Goal: Task Accomplishment & Management: Use online tool/utility

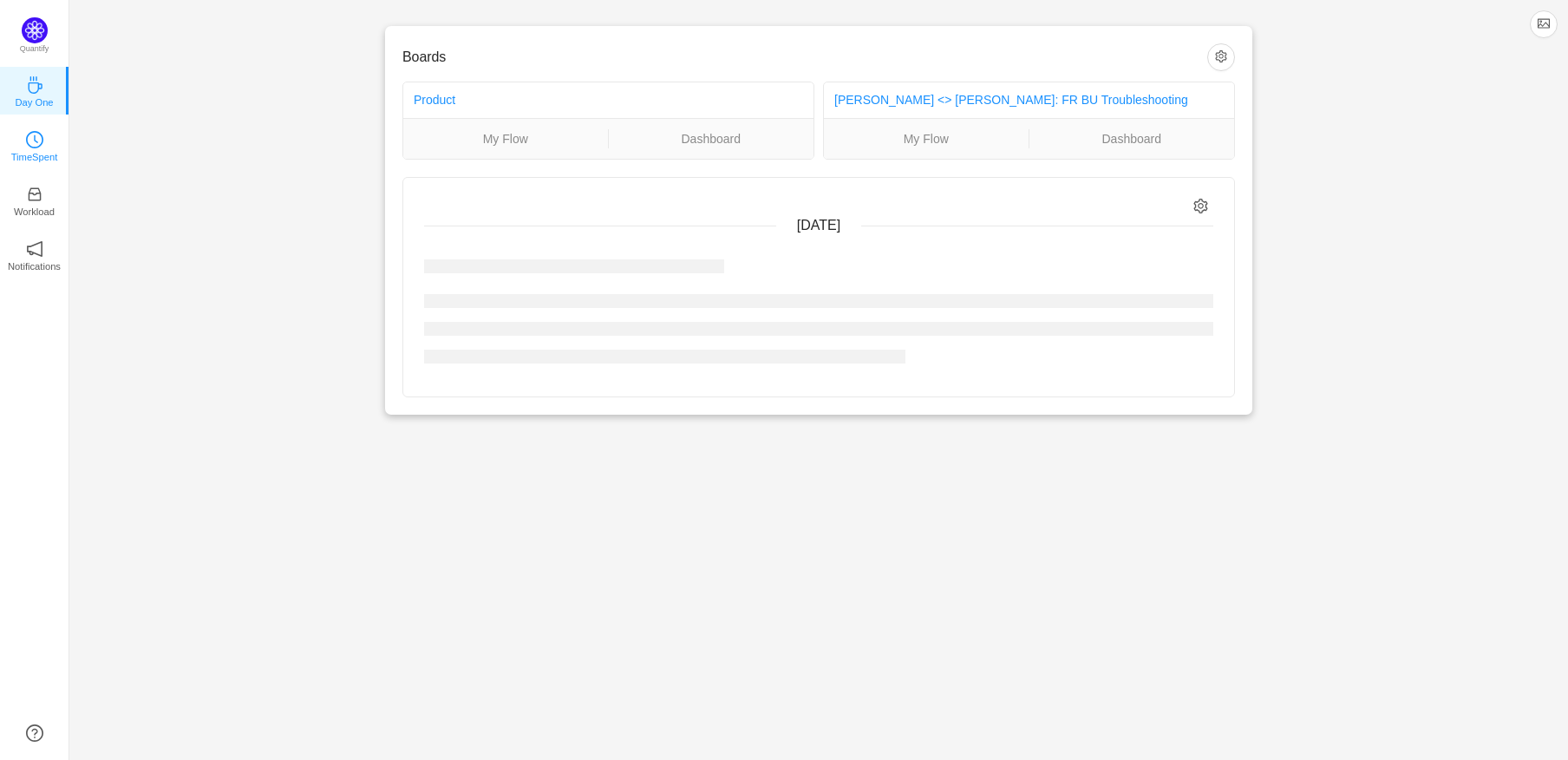
click at [43, 141] on link "TimeSpent" at bounding box center [35, 144] width 18 height 18
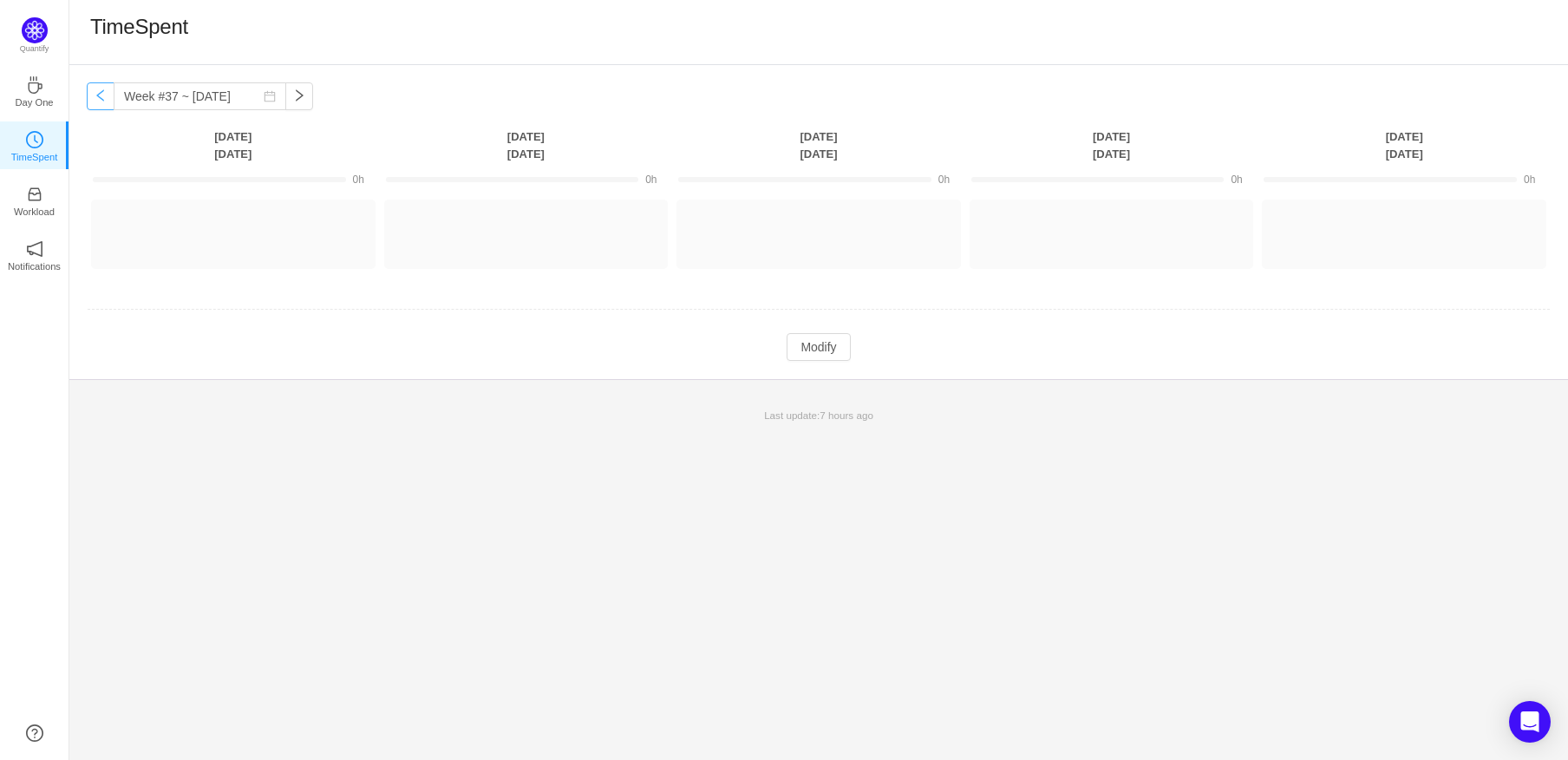
click at [97, 96] on button "button" at bounding box center [101, 97] width 28 height 28
click at [96, 95] on button "button" at bounding box center [101, 97] width 28 height 28
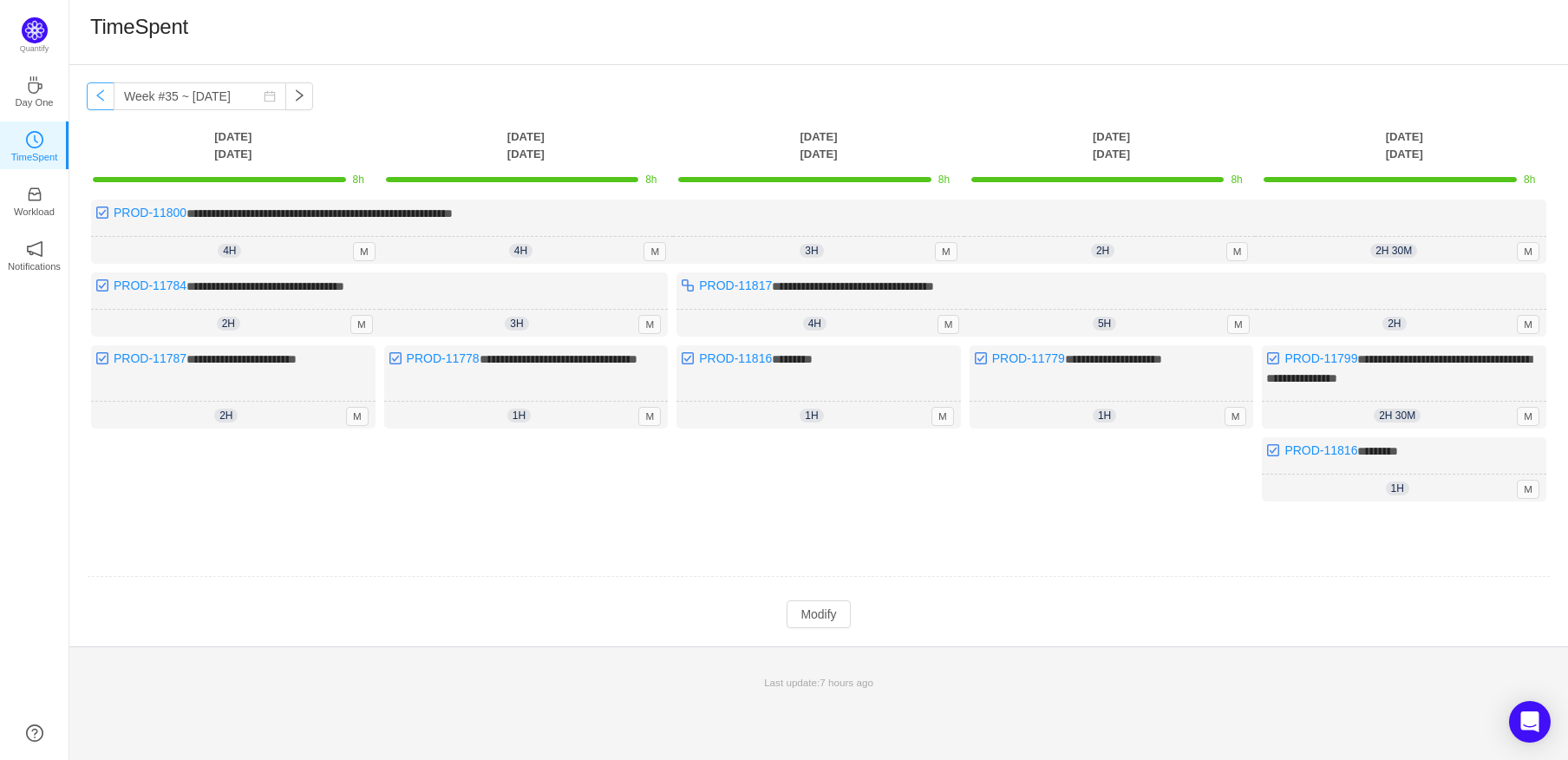
click at [96, 95] on button "button" at bounding box center [101, 97] width 28 height 28
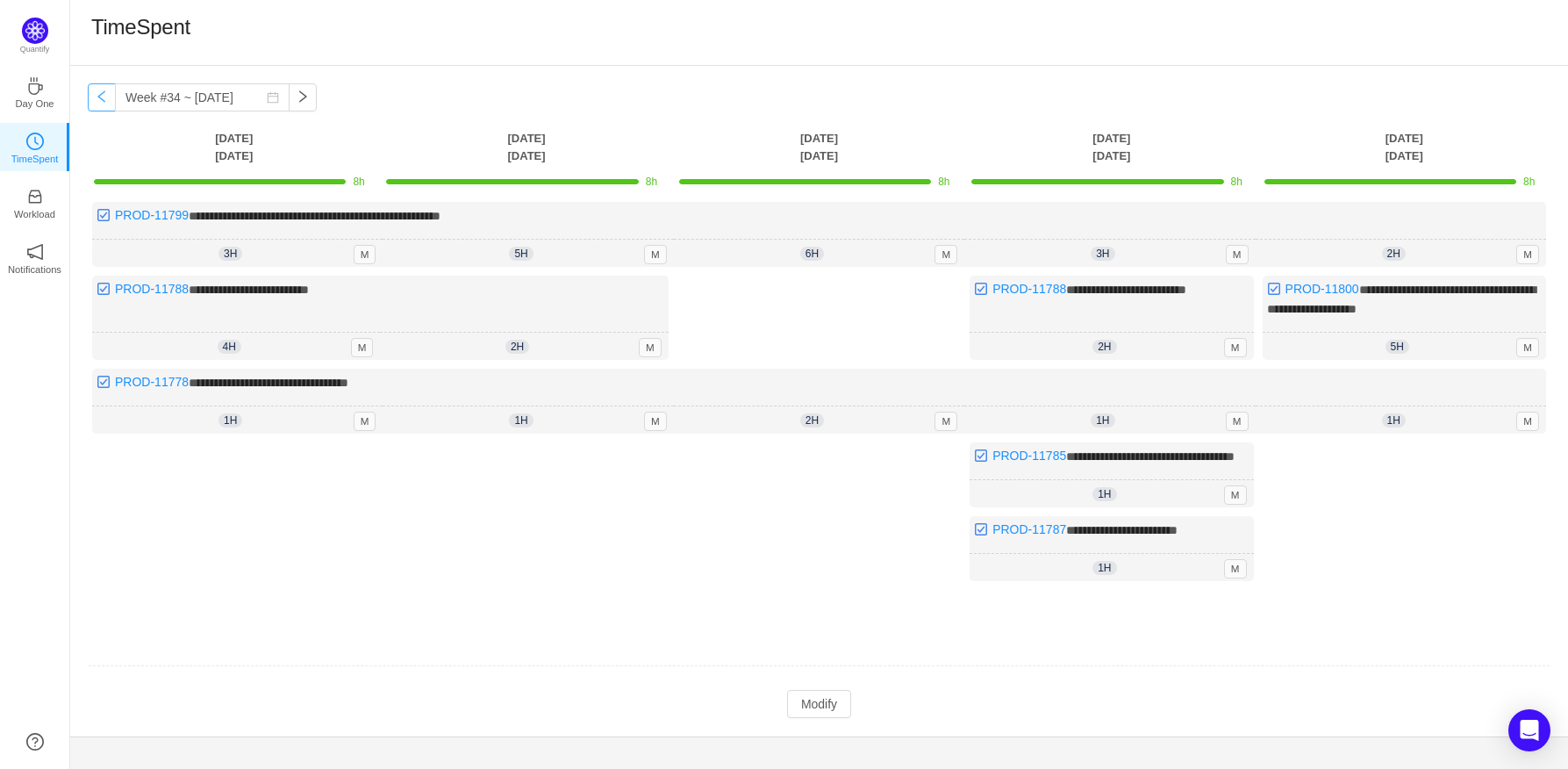
click at [97, 96] on button "button" at bounding box center [102, 98] width 28 height 28
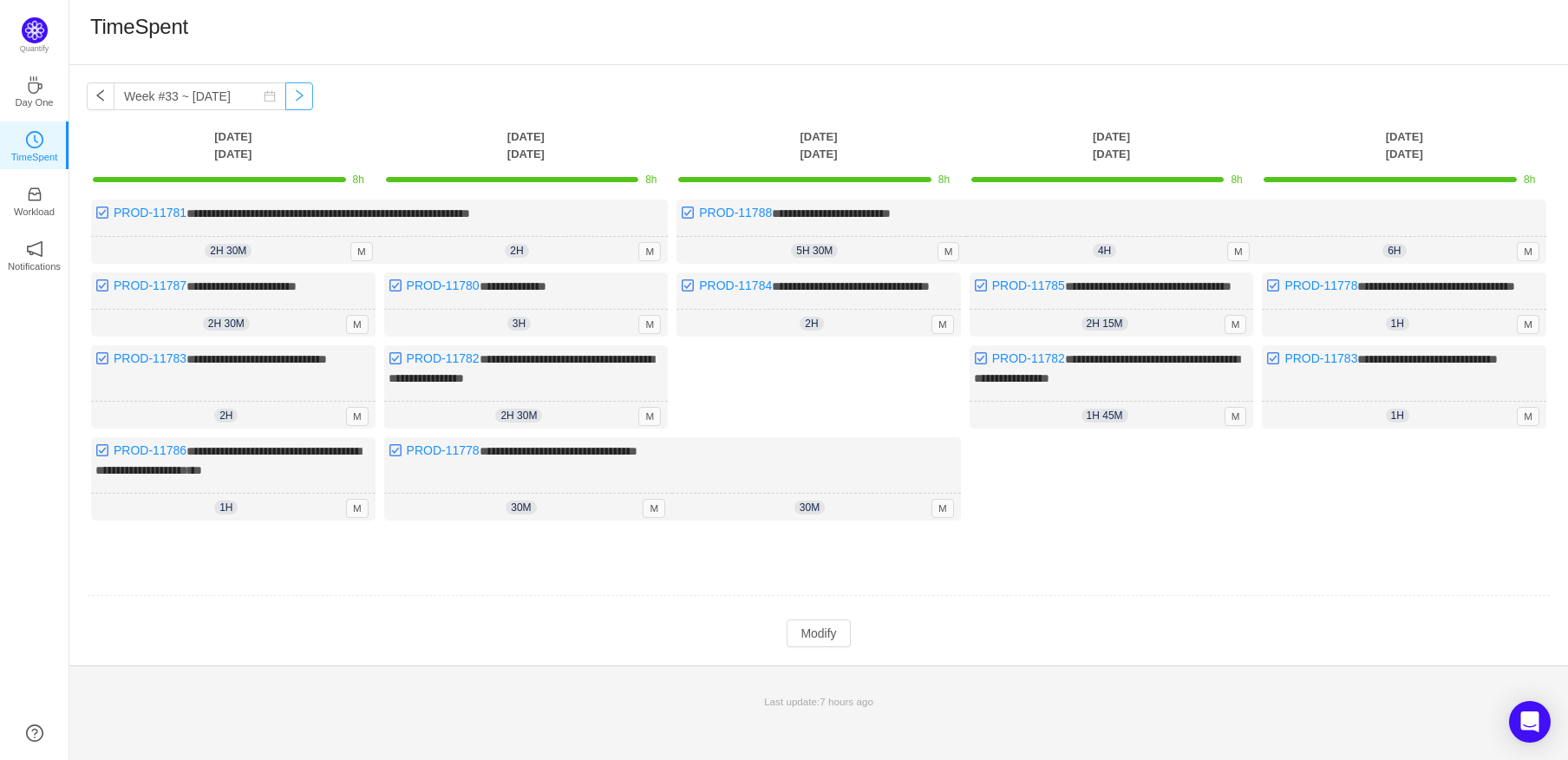
click at [297, 91] on button "button" at bounding box center [300, 97] width 28 height 28
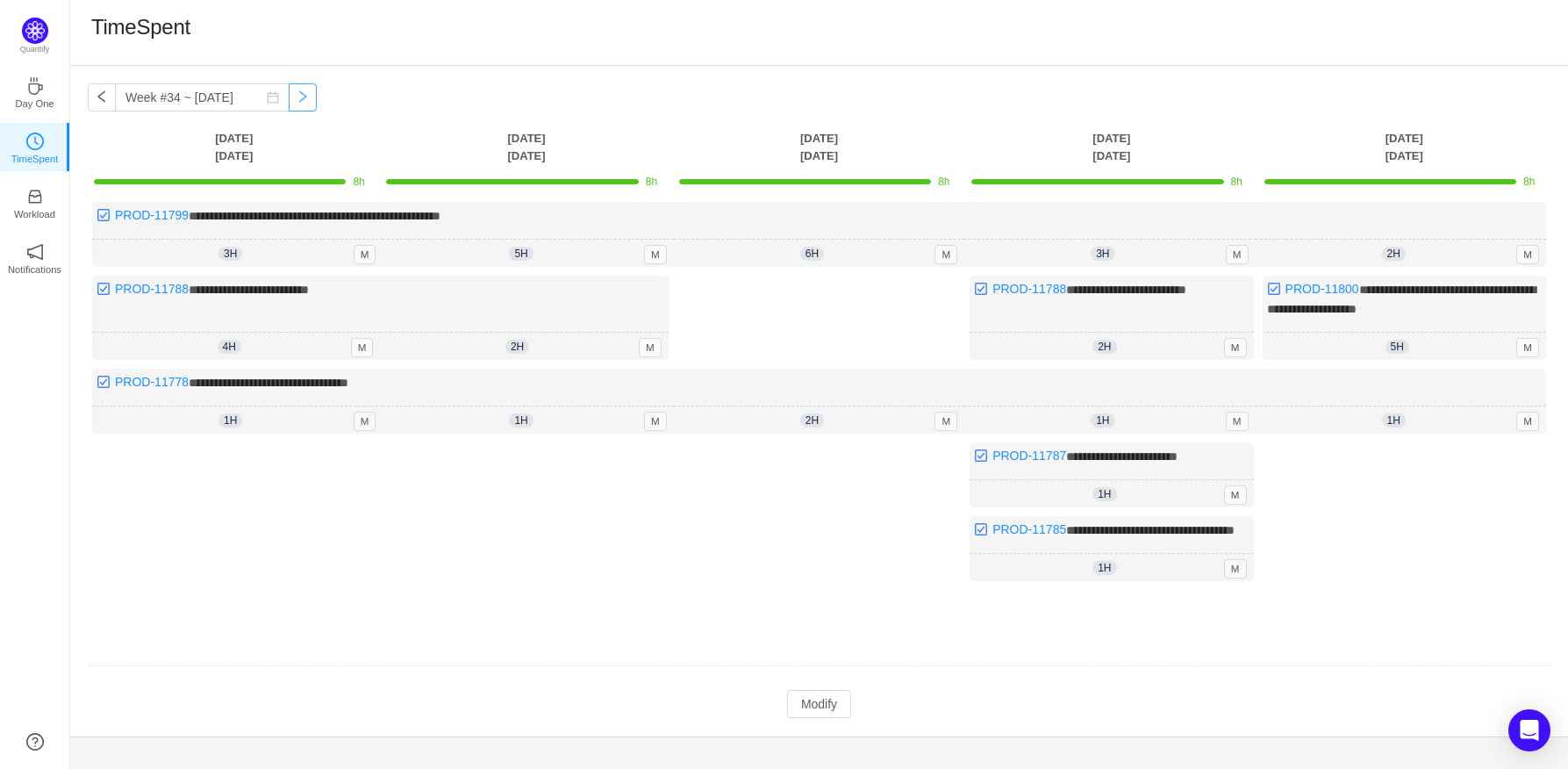
click at [291, 103] on button "button" at bounding box center [303, 98] width 28 height 28
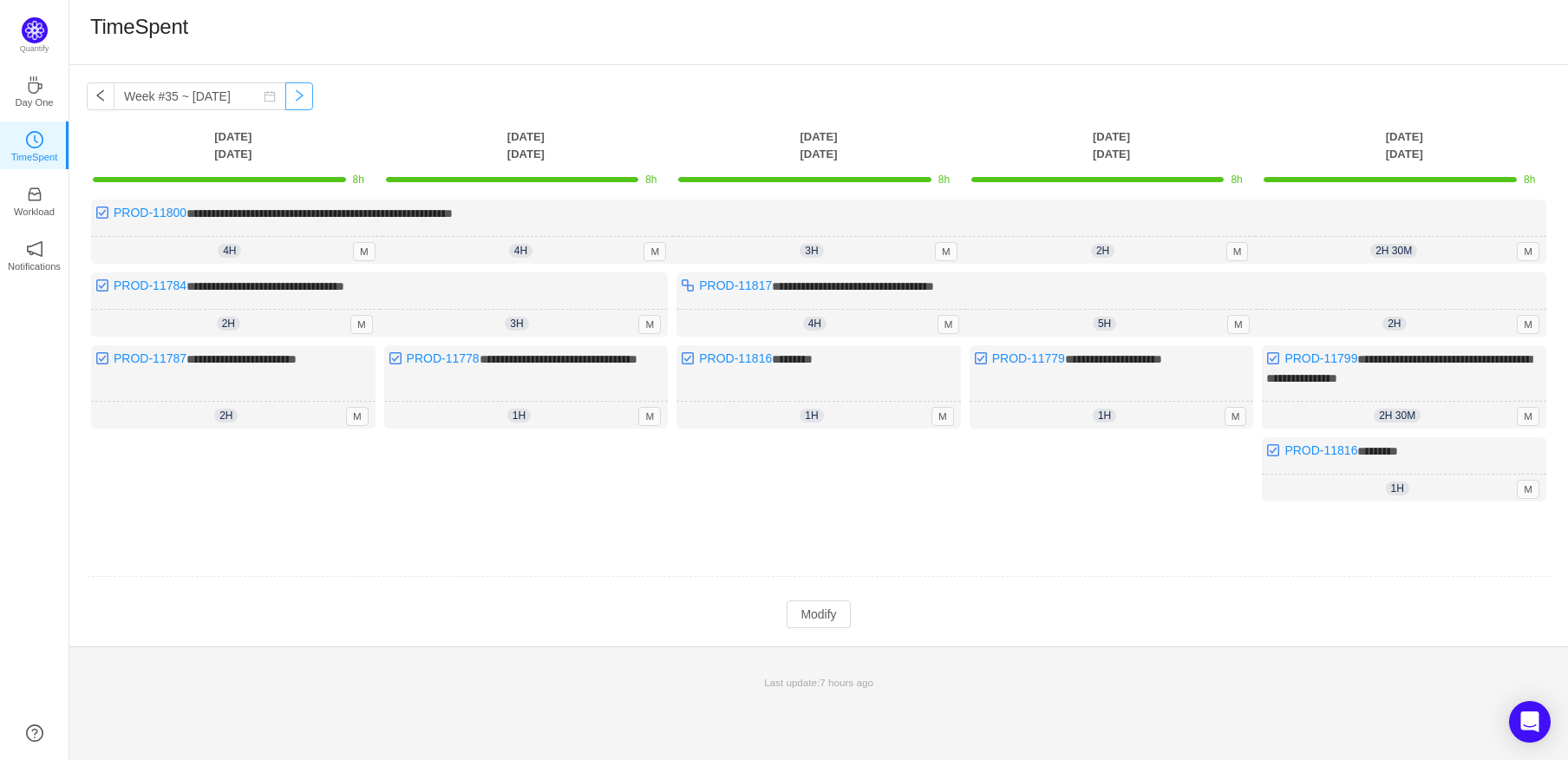
click at [288, 102] on button "button" at bounding box center [300, 97] width 28 height 28
type input "Week #36 ~ [DATE]"
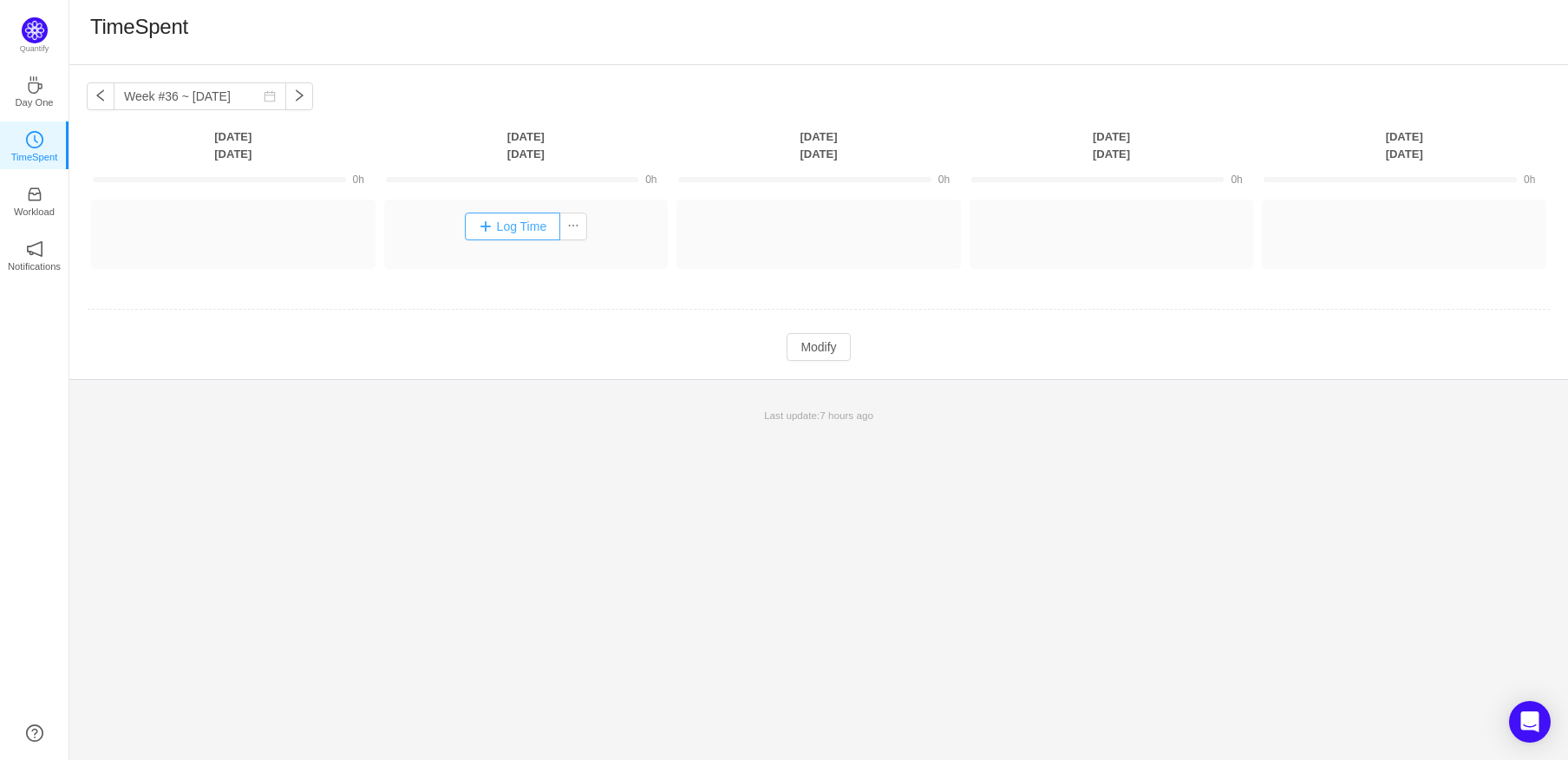
click at [514, 223] on button "Log Time" at bounding box center [513, 227] width 97 height 28
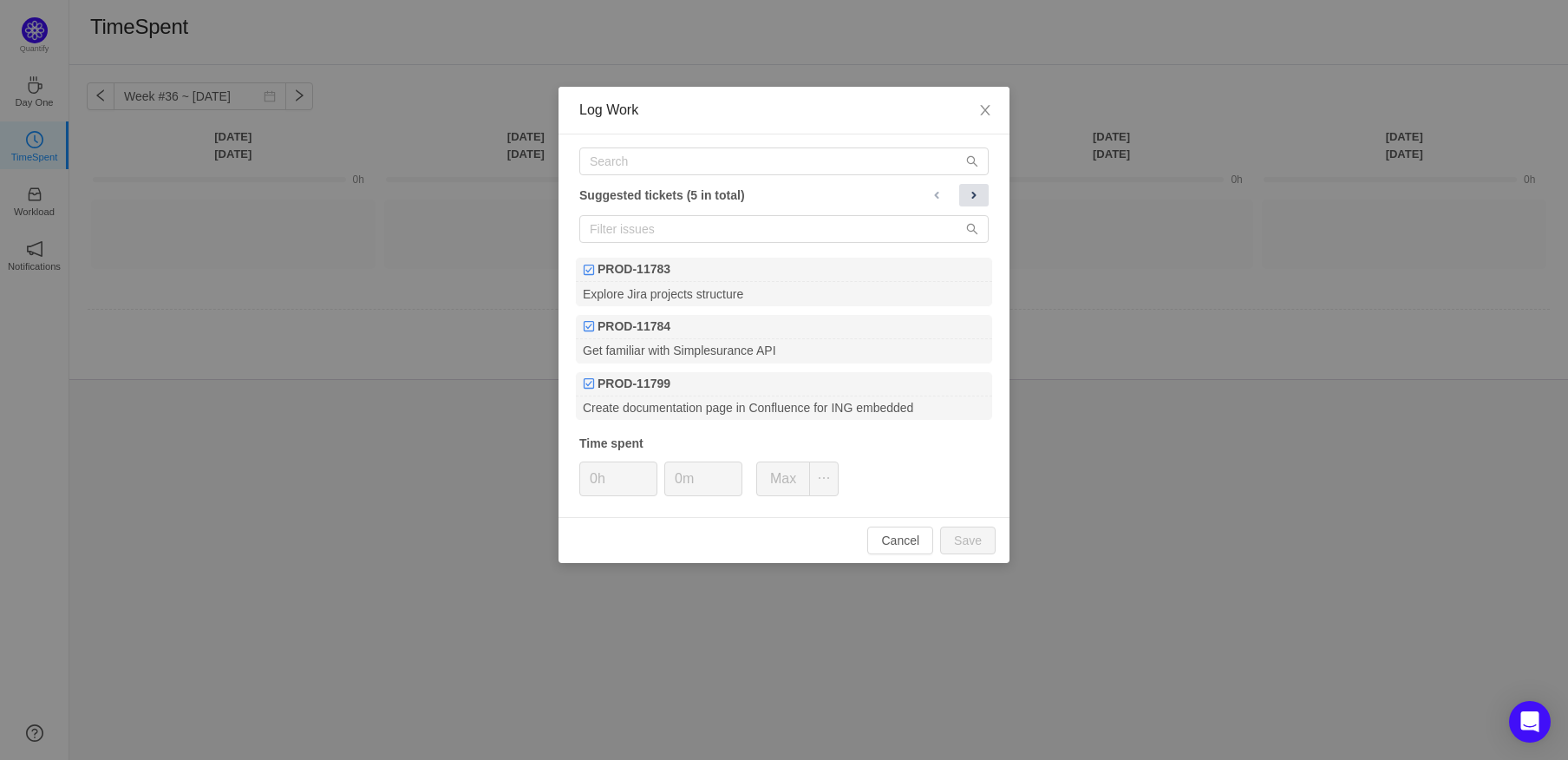
click at [977, 194] on span at bounding box center [974, 195] width 14 height 14
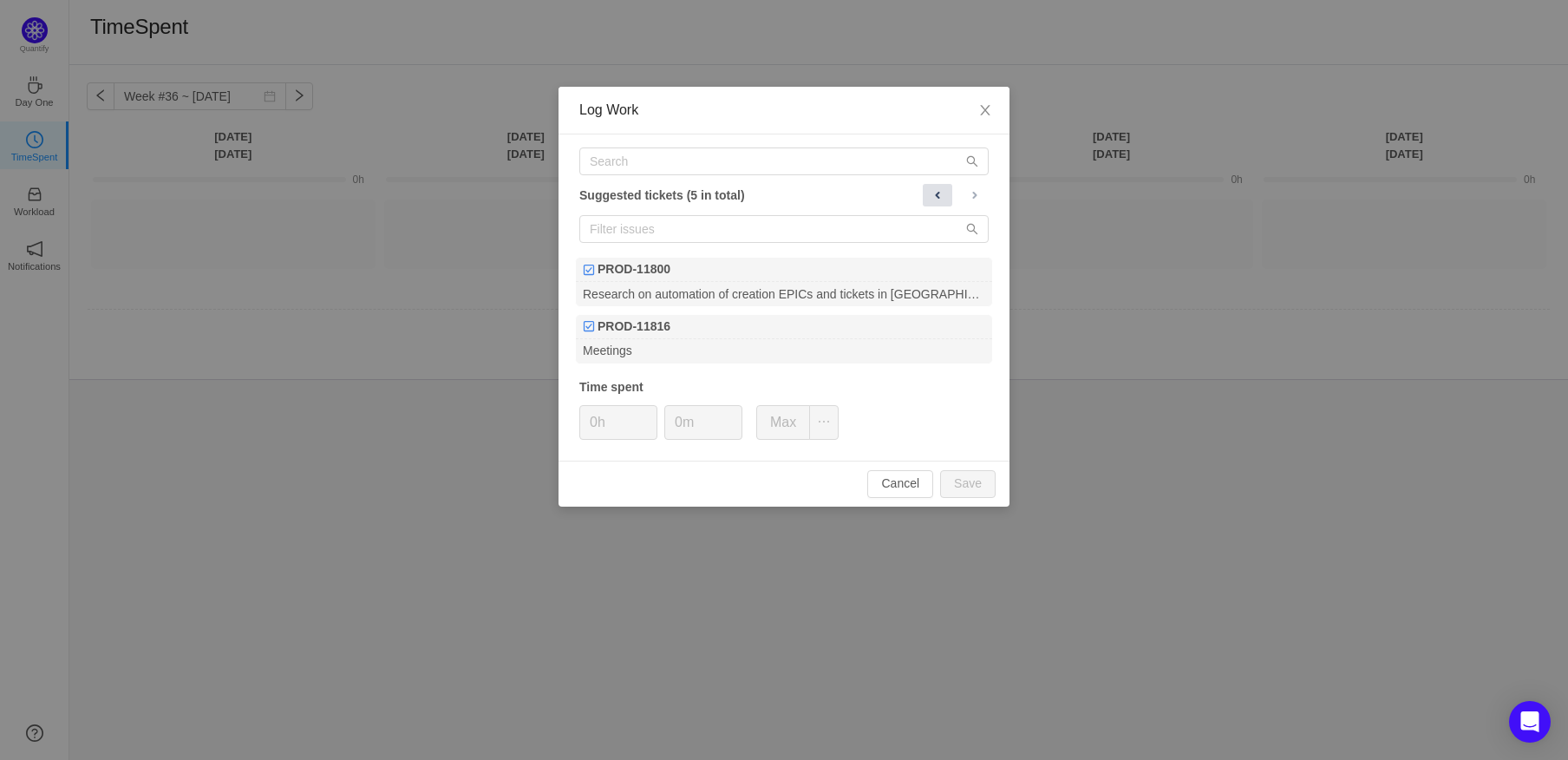
click at [948, 196] on button at bounding box center [937, 195] width 29 height 22
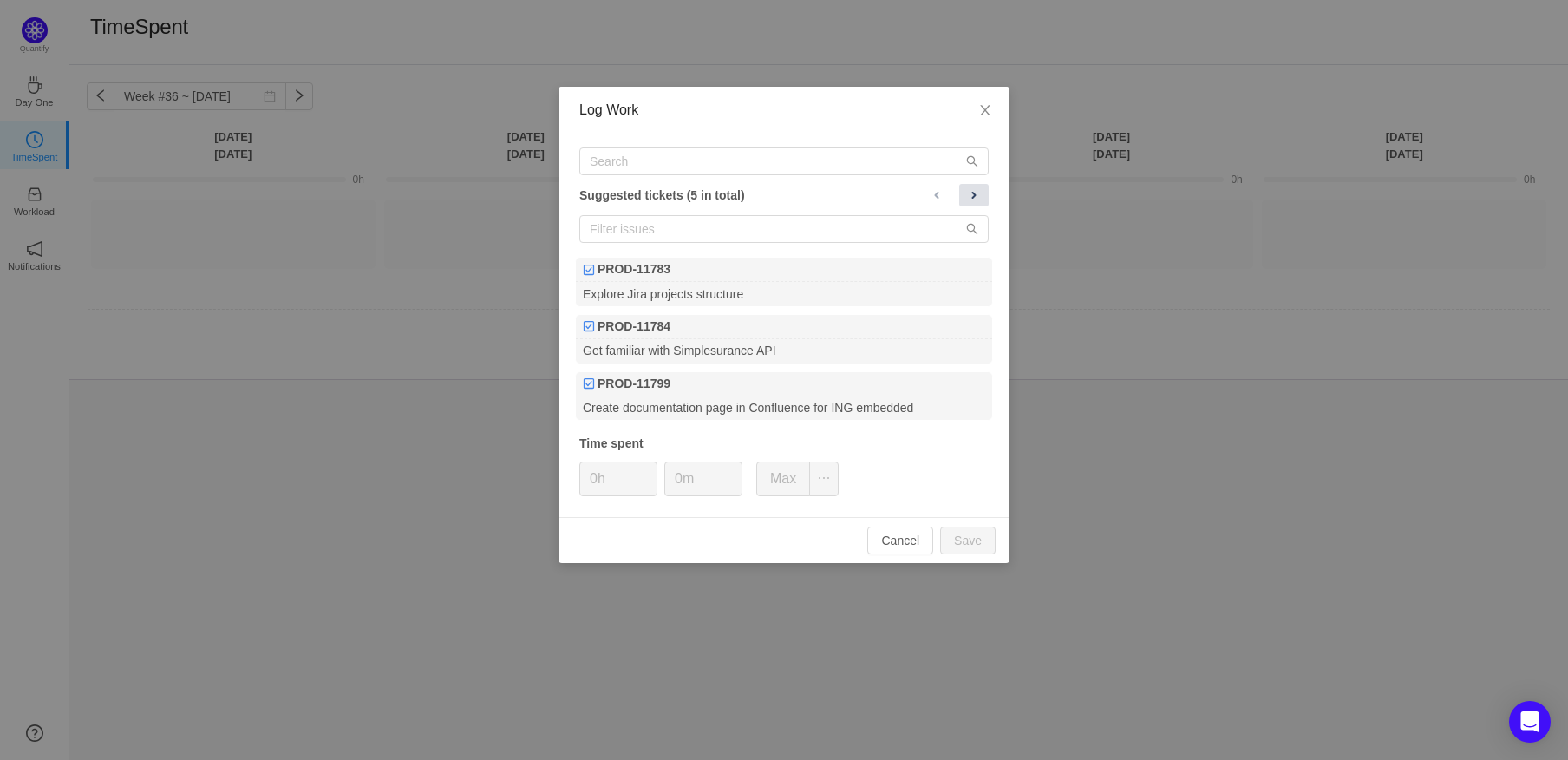
click at [976, 194] on span at bounding box center [974, 195] width 14 height 14
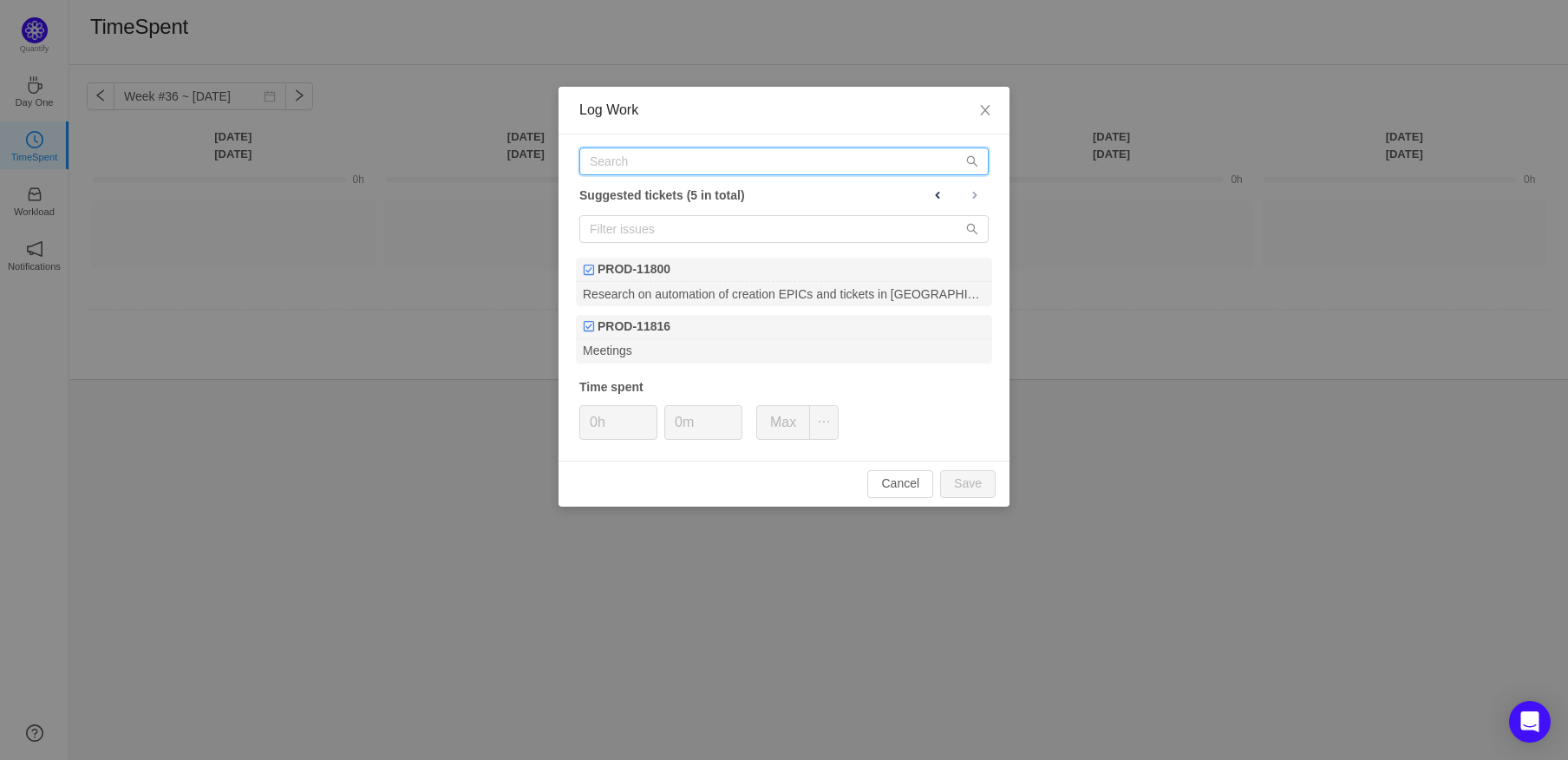
click at [777, 166] on input "text" at bounding box center [784, 161] width 410 height 28
click at [993, 108] on span "Close" at bounding box center [986, 112] width 49 height 49
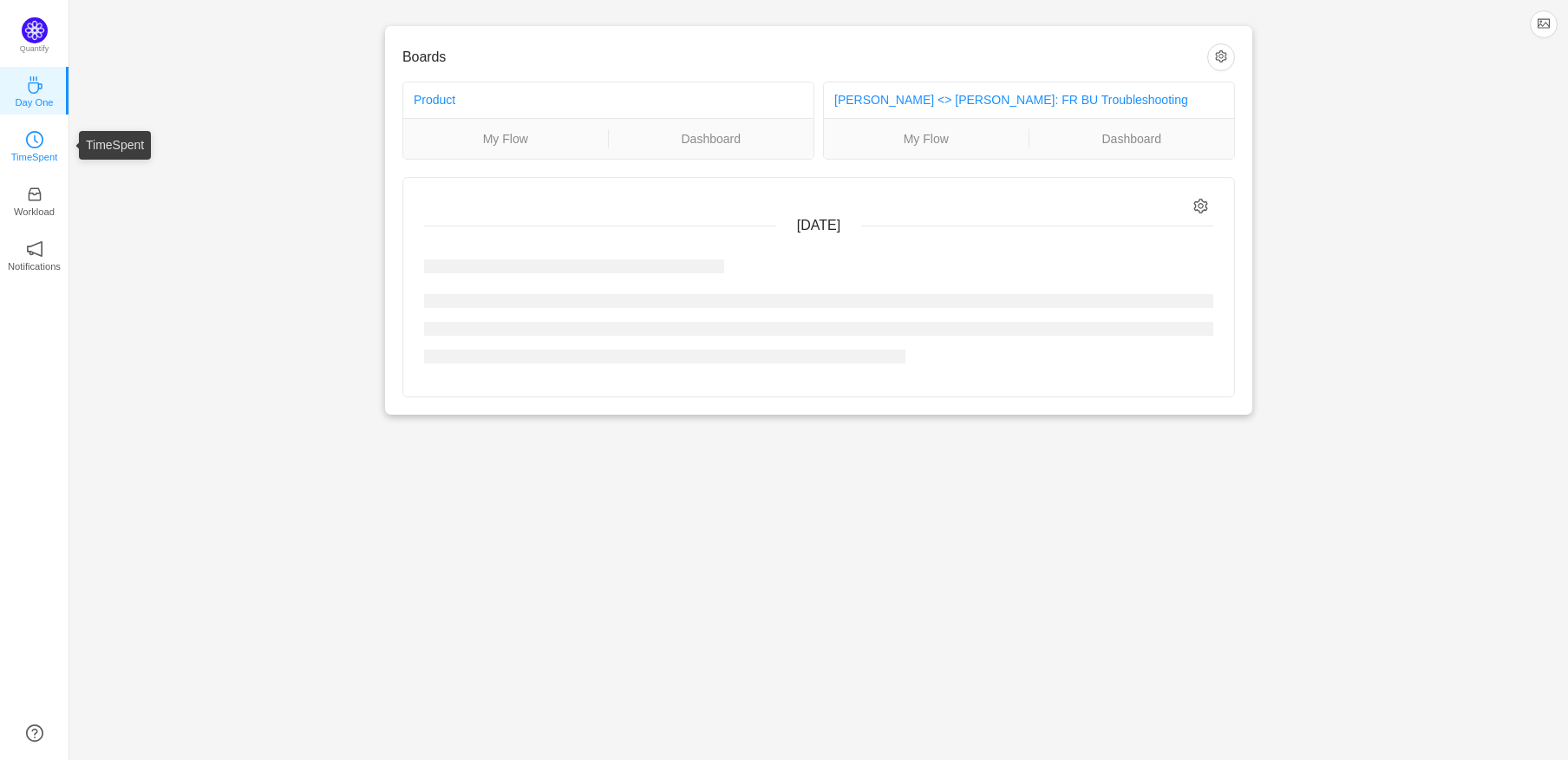
click at [43, 141] on link "TimeSpent" at bounding box center [35, 144] width 18 height 18
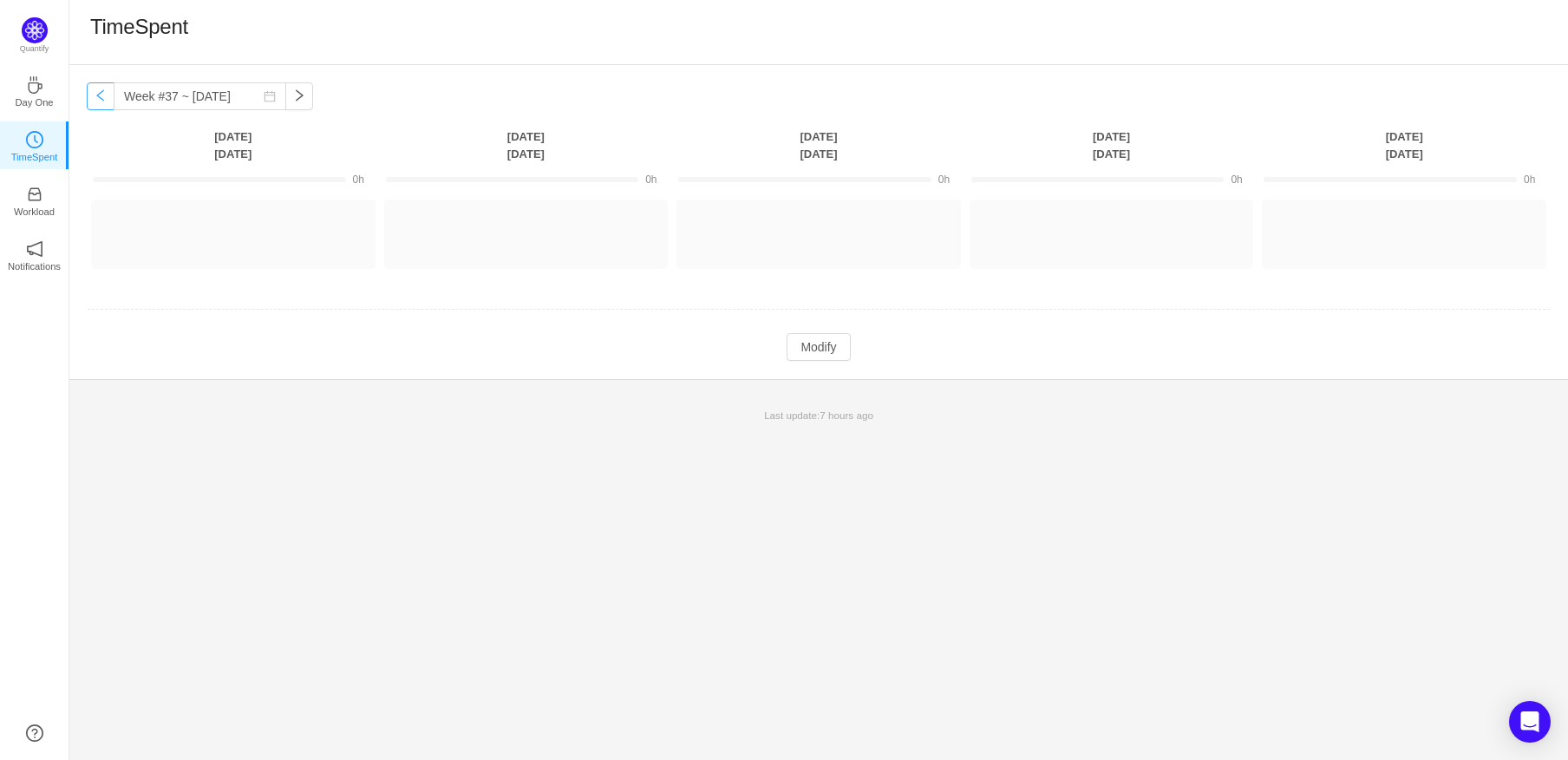
click at [95, 98] on button "button" at bounding box center [101, 97] width 28 height 28
click at [288, 101] on button "button" at bounding box center [300, 97] width 28 height 28
click at [100, 88] on button "button" at bounding box center [101, 97] width 28 height 28
type input "Week #36 ~ [DATE]"
click at [508, 226] on button "Log Time" at bounding box center [513, 227] width 97 height 28
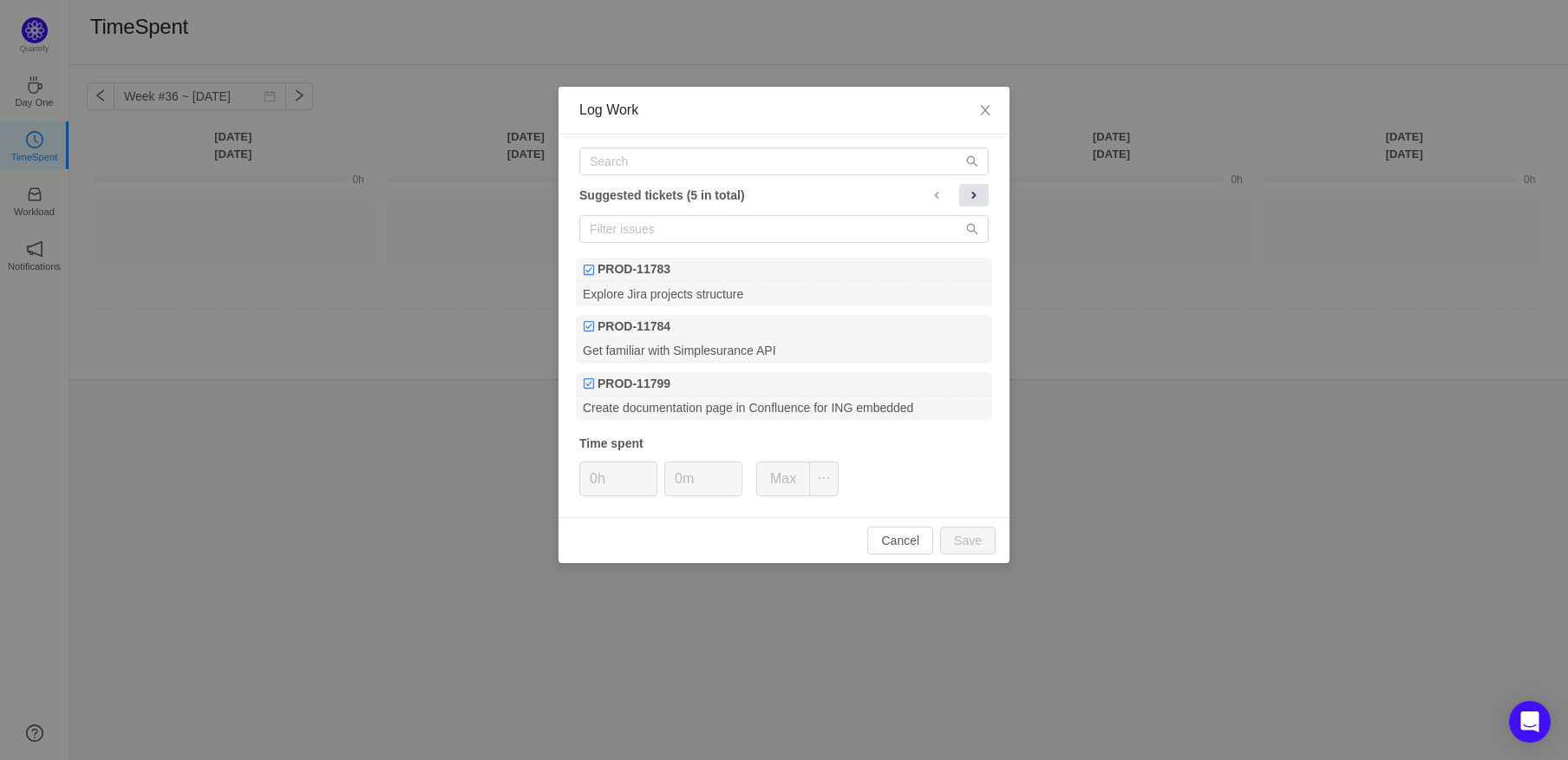
click at [969, 200] on span at bounding box center [974, 195] width 14 height 14
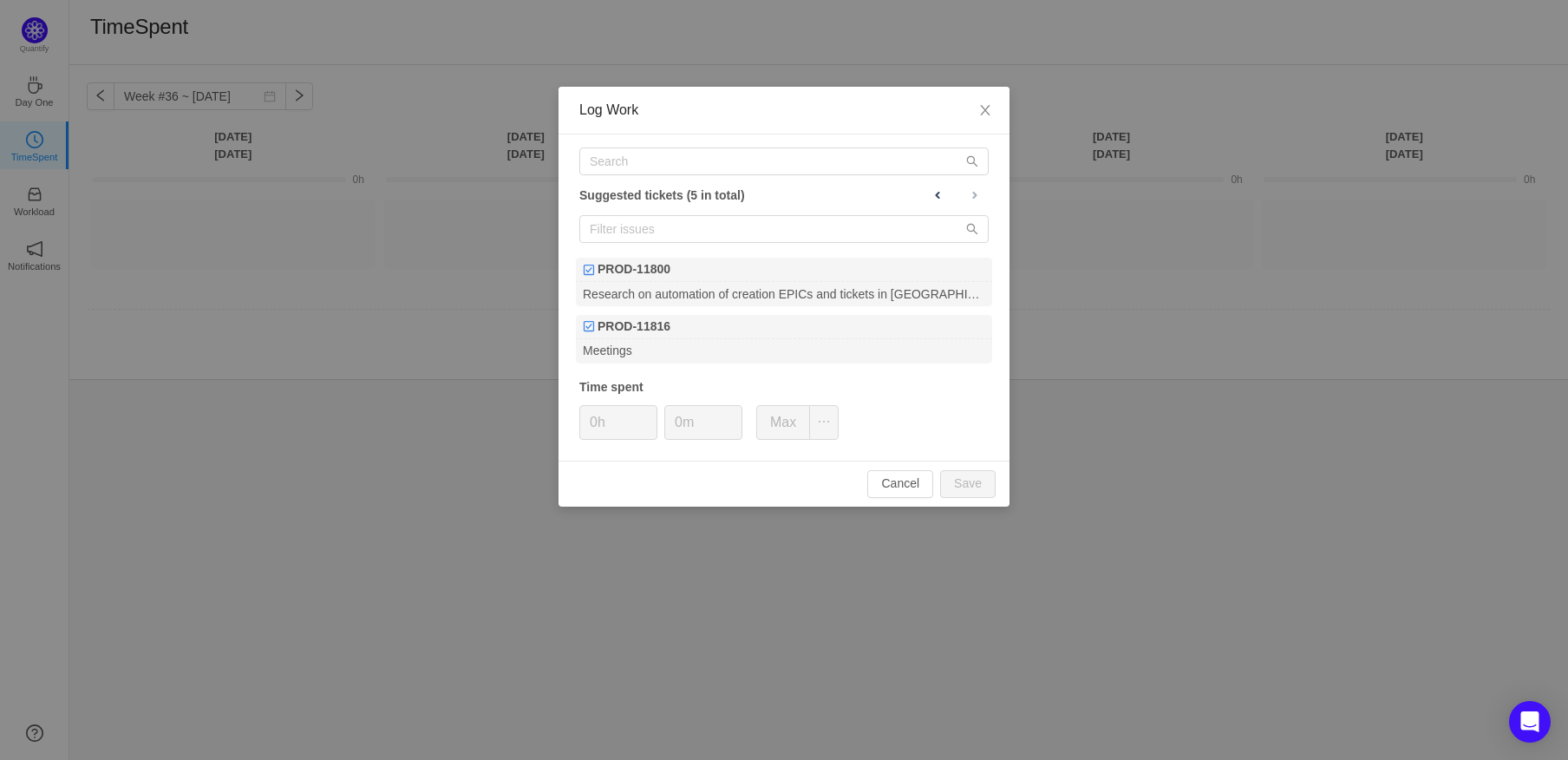
click at [960, 189] on div at bounding box center [956, 195] width 66 height 22
click at [954, 199] on div at bounding box center [956, 195] width 66 height 22
click at [976, 228] on icon "icon: search" at bounding box center [972, 229] width 12 height 12
click at [795, 228] on input "text" at bounding box center [784, 230] width 410 height 28
click at [765, 157] on input "text" at bounding box center [784, 161] width 410 height 28
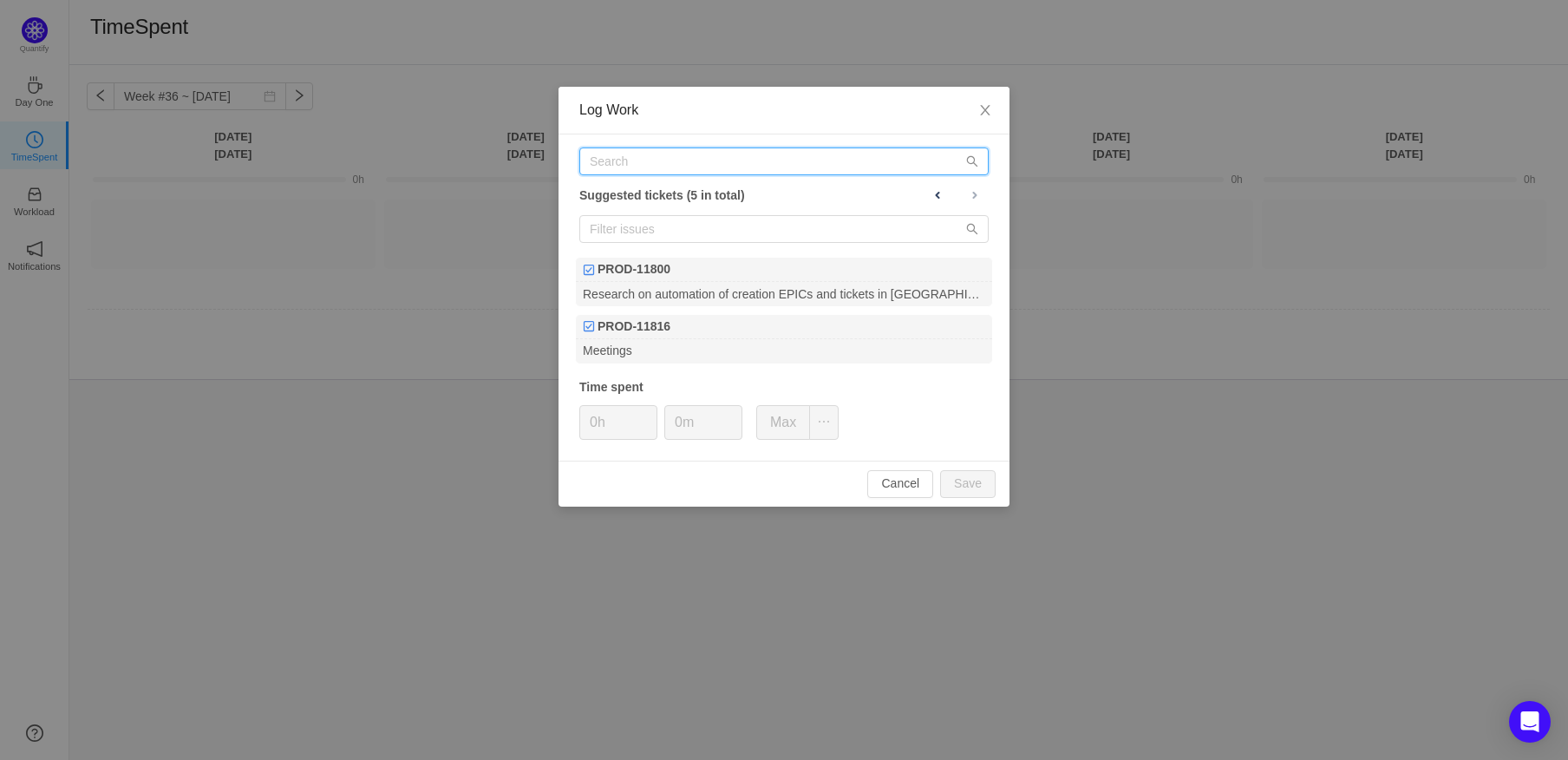
type input "ы"
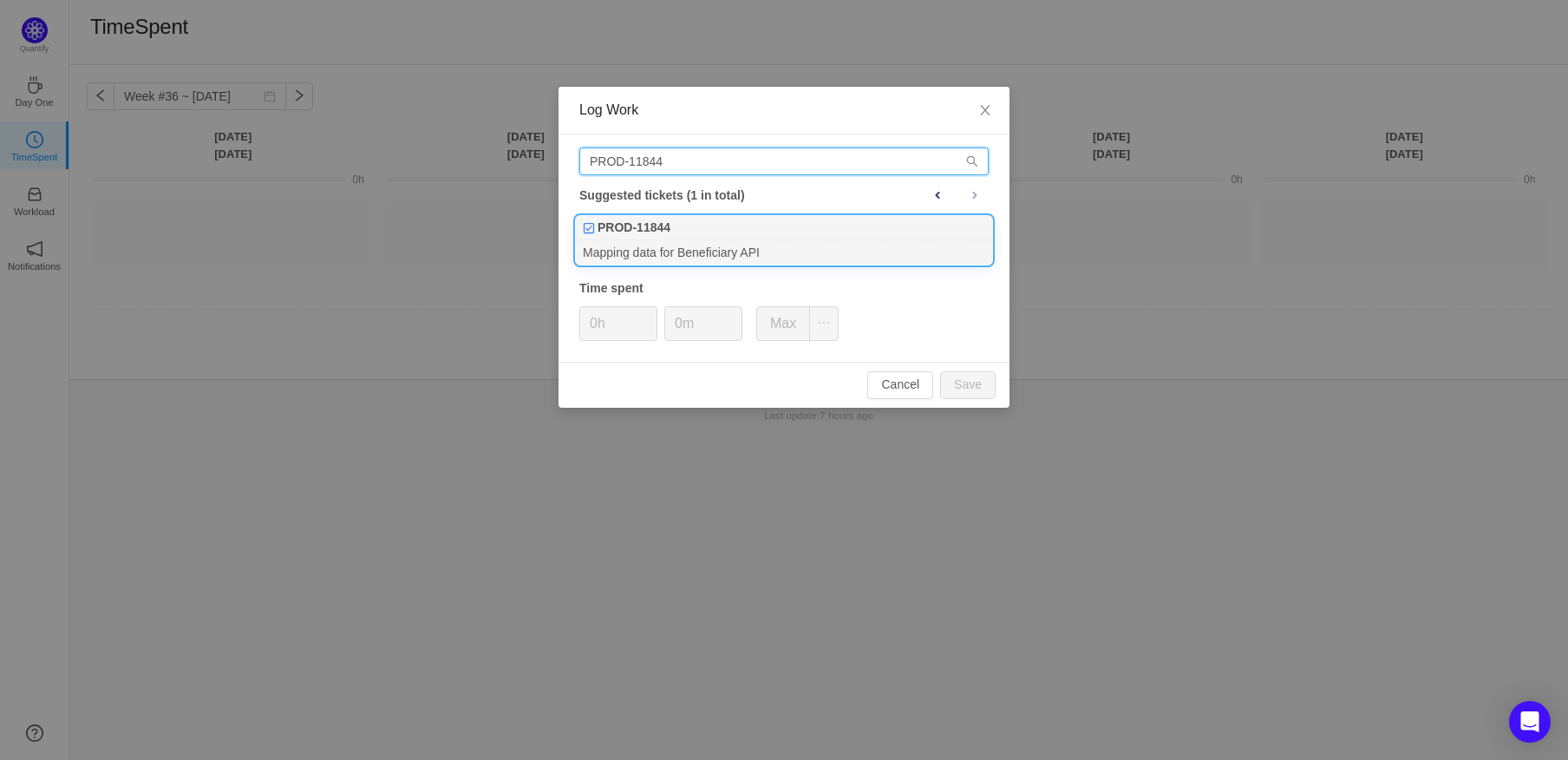
type input "PROD-11844"
click at [795, 244] on div "Mapping data for Beneficiary API" at bounding box center [784, 251] width 416 height 23
click at [769, 246] on div "Mapping data for Beneficiary API" at bounding box center [784, 251] width 416 height 23
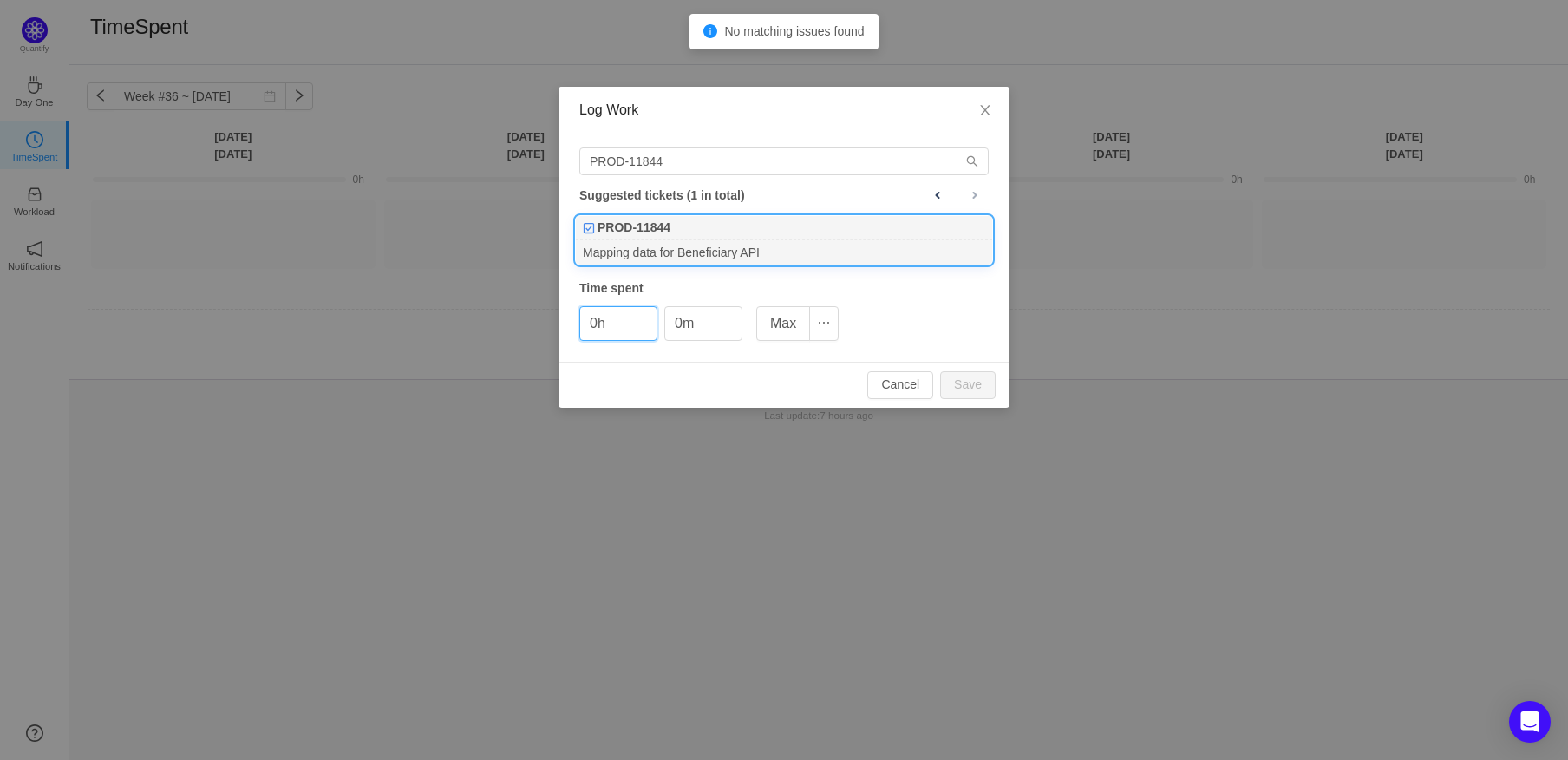
click at [769, 246] on div "Mapping data for Beneficiary API" at bounding box center [784, 251] width 416 height 23
click at [795, 244] on div "Mapping data for Beneficiary API" at bounding box center [784, 251] width 416 height 23
click at [642, 333] on span "Decrease Value" at bounding box center [647, 330] width 18 height 20
click at [620, 326] on input "0h" at bounding box center [618, 323] width 76 height 33
click at [597, 323] on input "0h" at bounding box center [618, 323] width 76 height 33
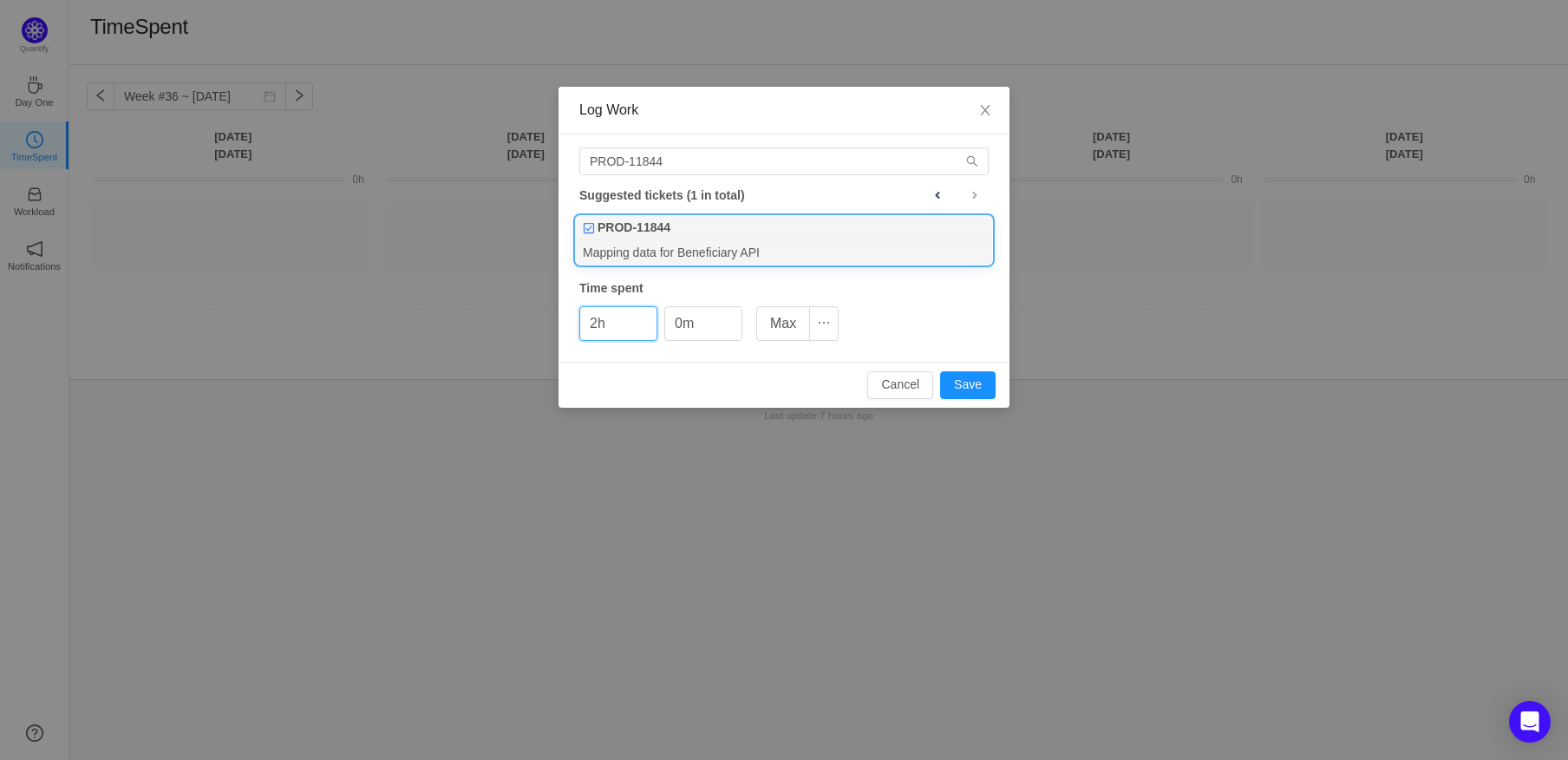
type input "2h"
type input "30m"
click at [966, 385] on button "Save" at bounding box center [967, 385] width 55 height 28
type input "0h"
type input "0m"
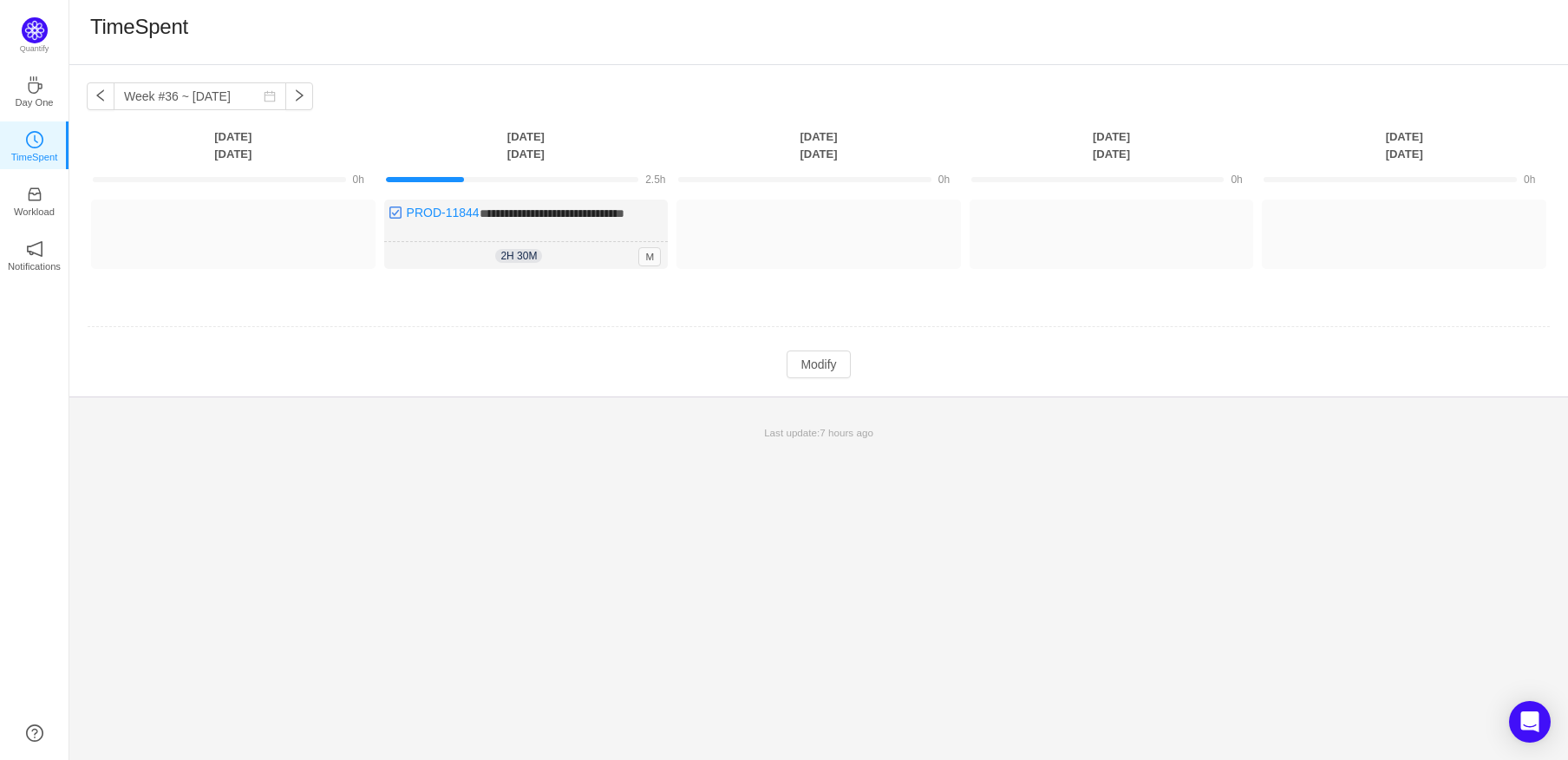
click at [530, 310] on td at bounding box center [819, 327] width 1464 height 44
drag, startPoint x: 530, startPoint y: 310, endPoint x: 560, endPoint y: 283, distance: 40.4
click at [601, 309] on td at bounding box center [819, 327] width 1464 height 44
drag, startPoint x: 515, startPoint y: 309, endPoint x: 573, endPoint y: 332, distance: 62.4
click at [550, 329] on tbody "**********" at bounding box center [819, 271] width 1464 height 216
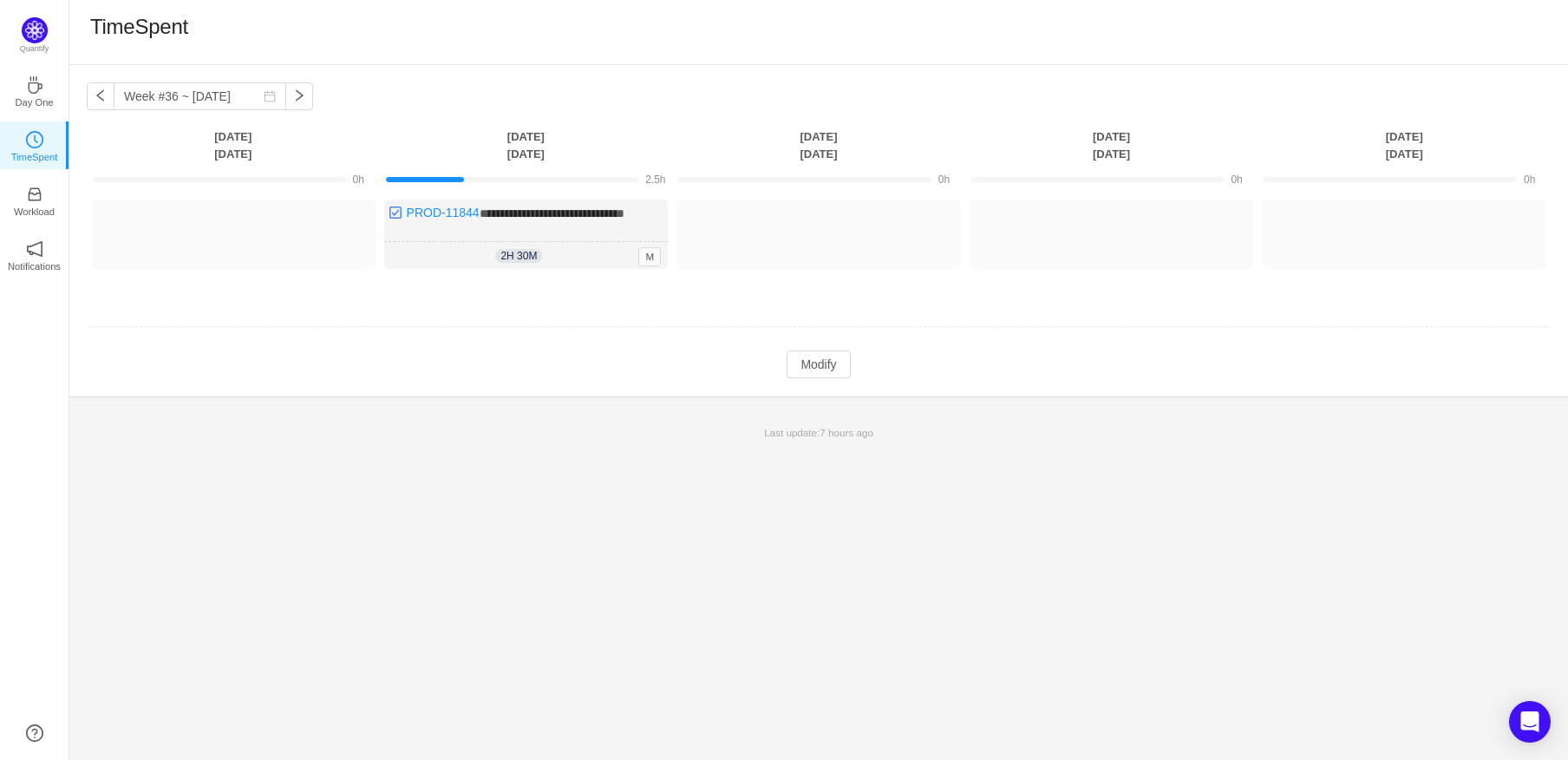
click at [554, 329] on td at bounding box center [819, 327] width 1464 height 44
drag, startPoint x: 510, startPoint y: 265, endPoint x: 488, endPoint y: 285, distance: 29.7
click at [510, 267] on div "**********" at bounding box center [527, 234] width 285 height 69
click at [554, 305] on td at bounding box center [819, 327] width 1464 height 44
click at [557, 306] on td at bounding box center [819, 327] width 1464 height 44
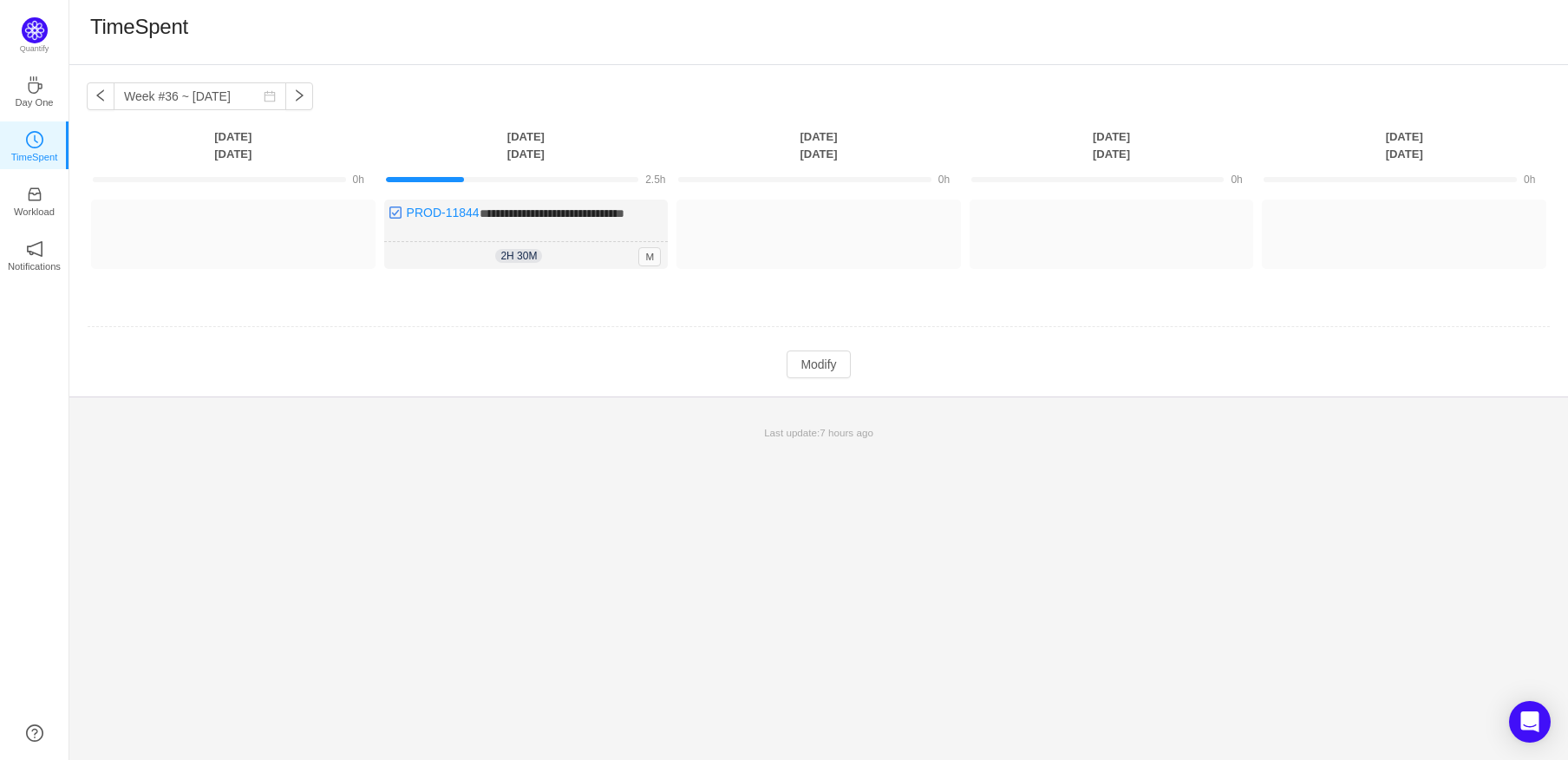
click at [554, 306] on td at bounding box center [819, 327] width 1464 height 44
drag, startPoint x: 553, startPoint y: 305, endPoint x: 570, endPoint y: 306, distance: 17.0
click at [570, 306] on td at bounding box center [819, 327] width 1464 height 44
click at [823, 365] on button "Modify" at bounding box center [819, 365] width 64 height 28
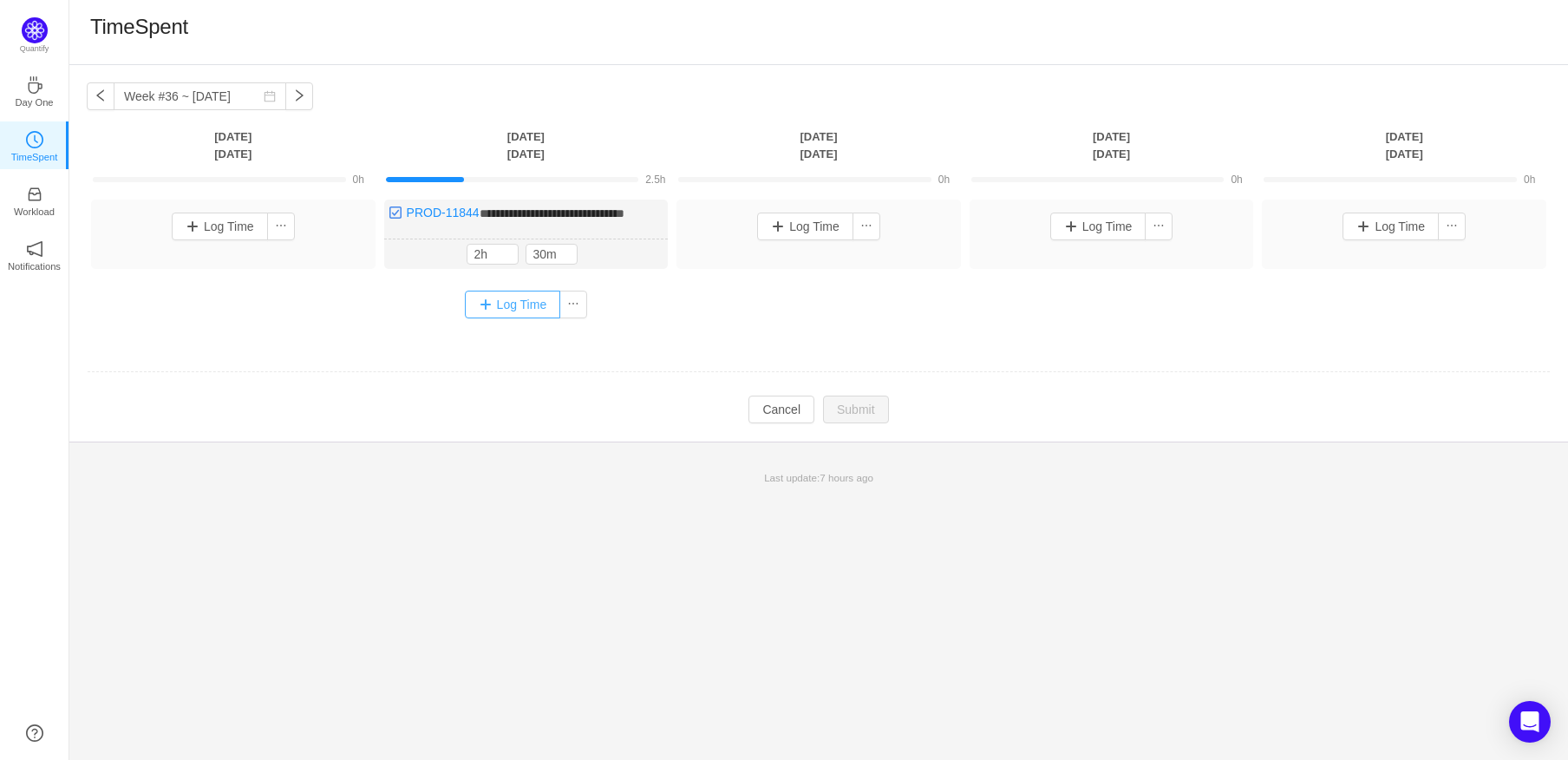
click at [523, 298] on button "Log Time" at bounding box center [513, 305] width 97 height 28
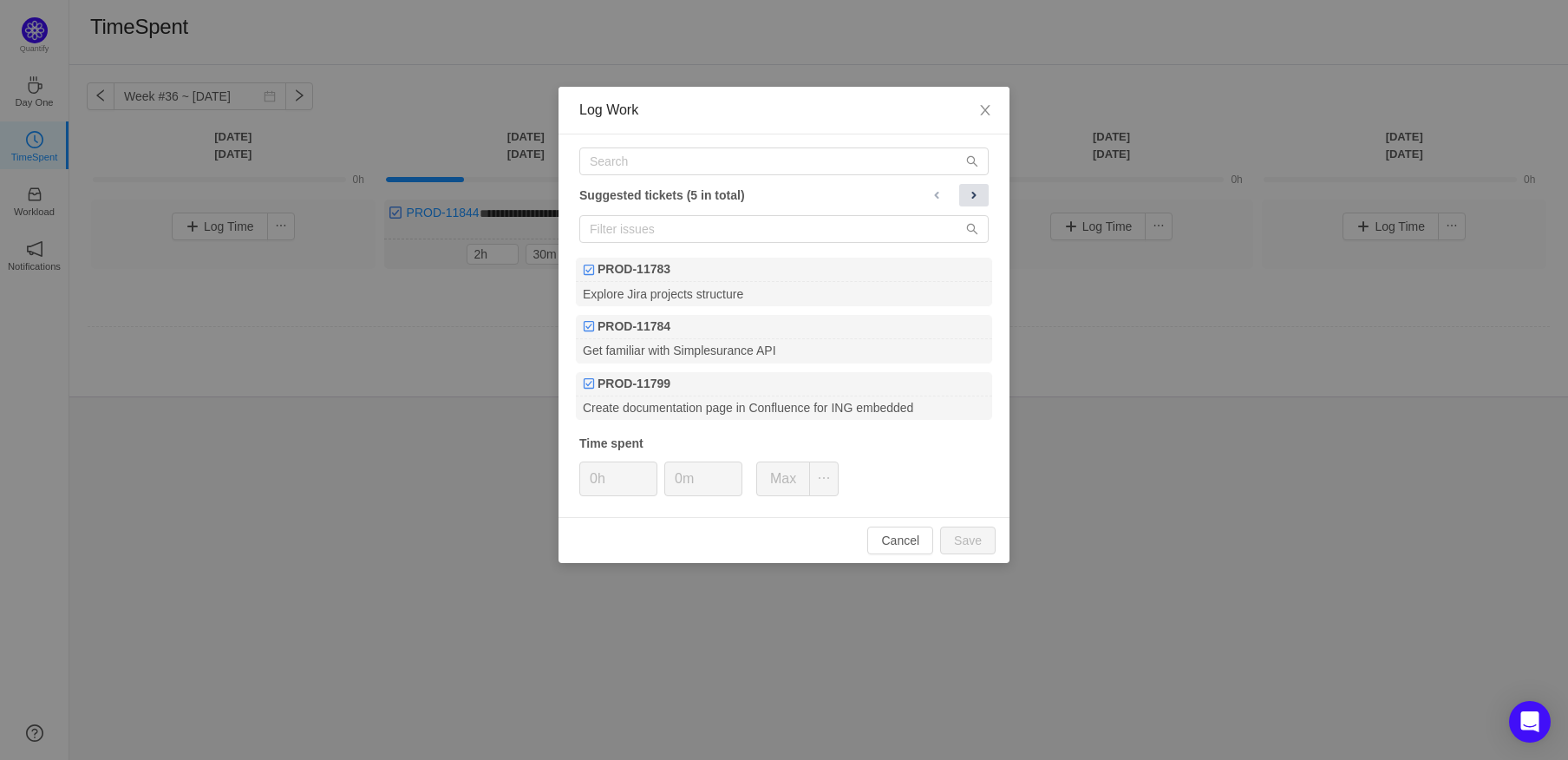
click at [984, 200] on button at bounding box center [974, 195] width 29 height 22
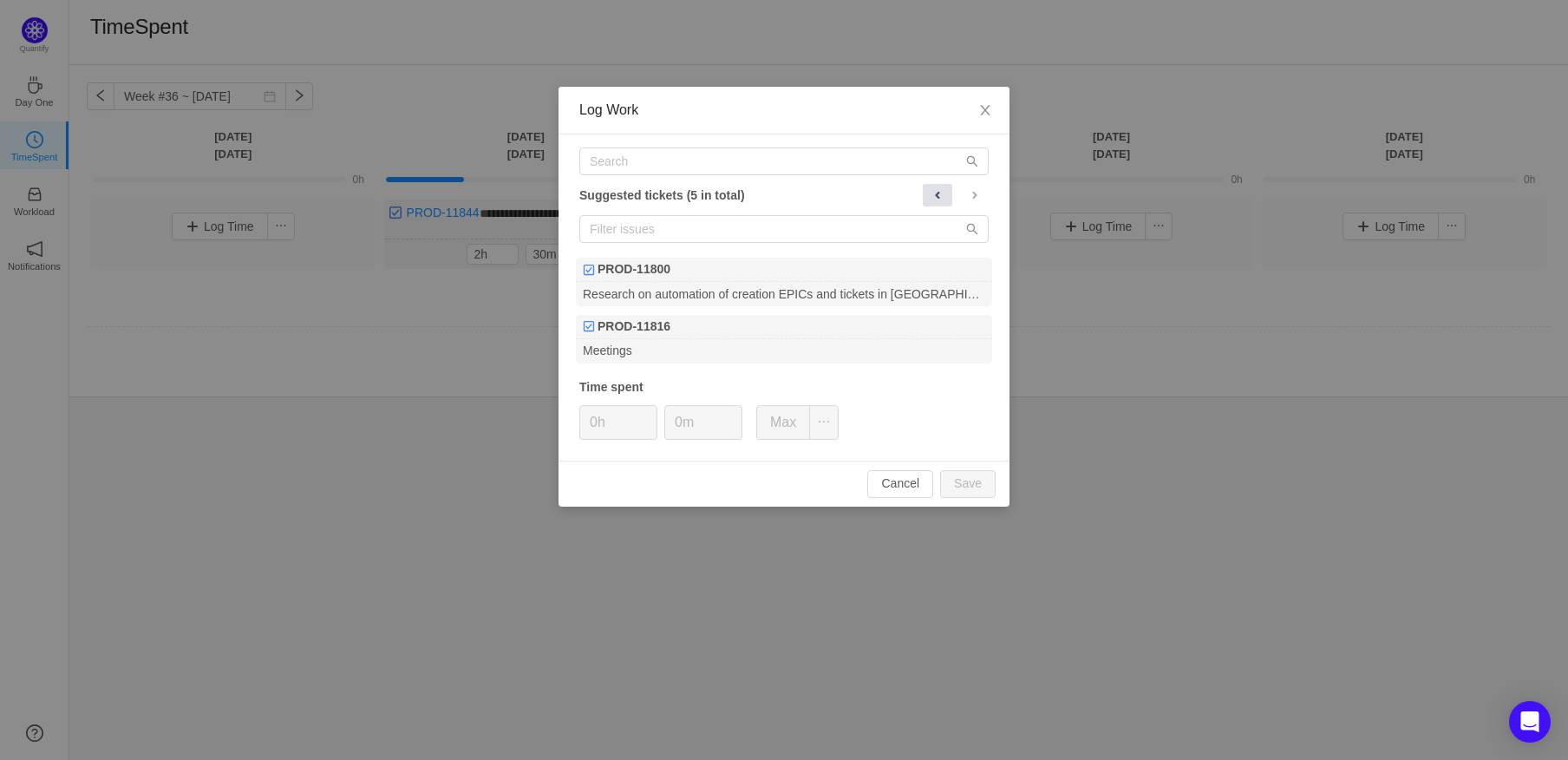
drag, startPoint x: 938, startPoint y: 193, endPoint x: 950, endPoint y: 196, distance: 12.4
click at [937, 193] on span at bounding box center [937, 195] width 14 height 14
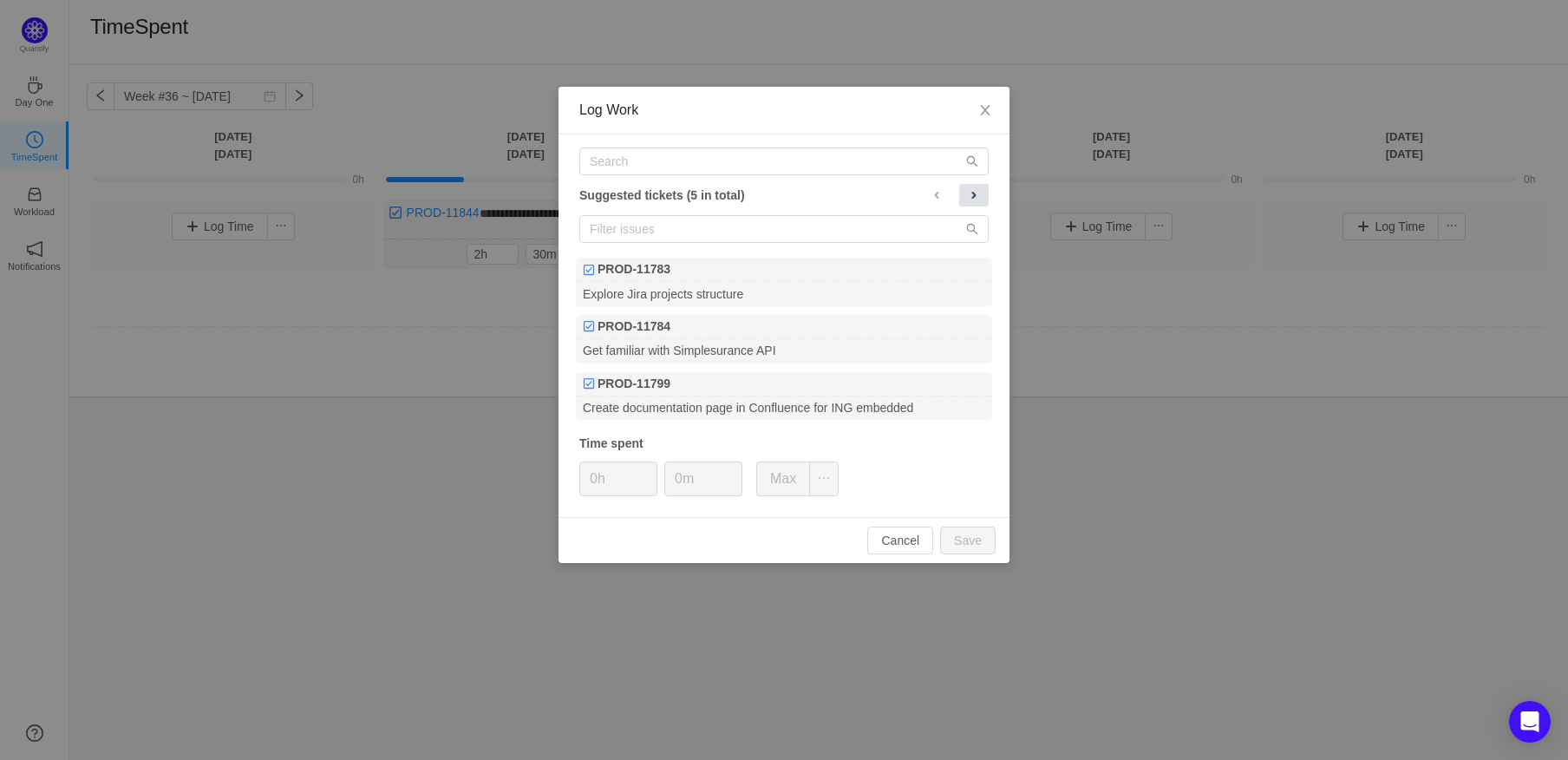
drag, startPoint x: 979, startPoint y: 190, endPoint x: 963, endPoint y: 188, distance: 16.1
click at [981, 189] on button at bounding box center [974, 195] width 29 height 22
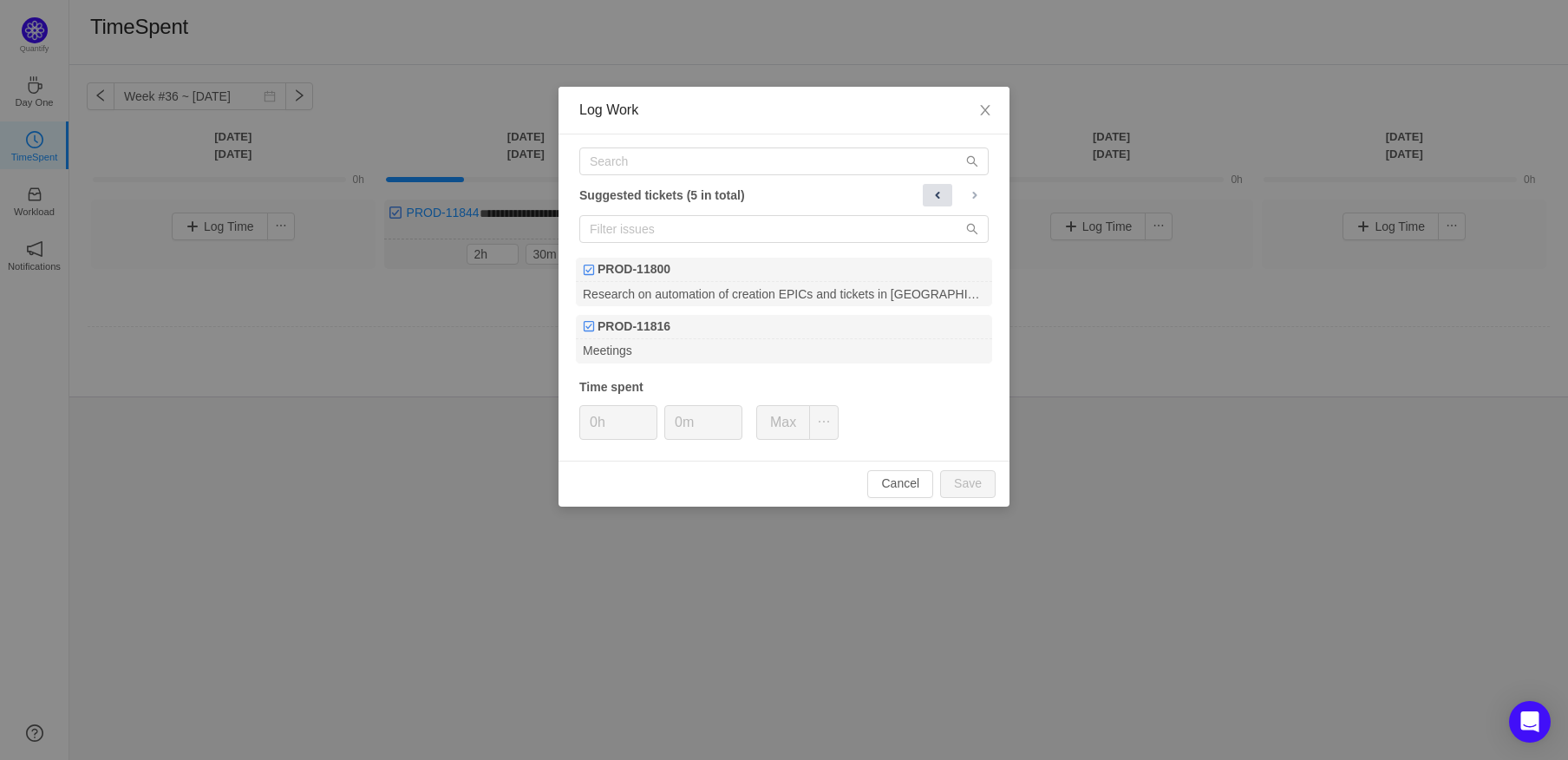
click at [931, 193] on span at bounding box center [937, 195] width 14 height 14
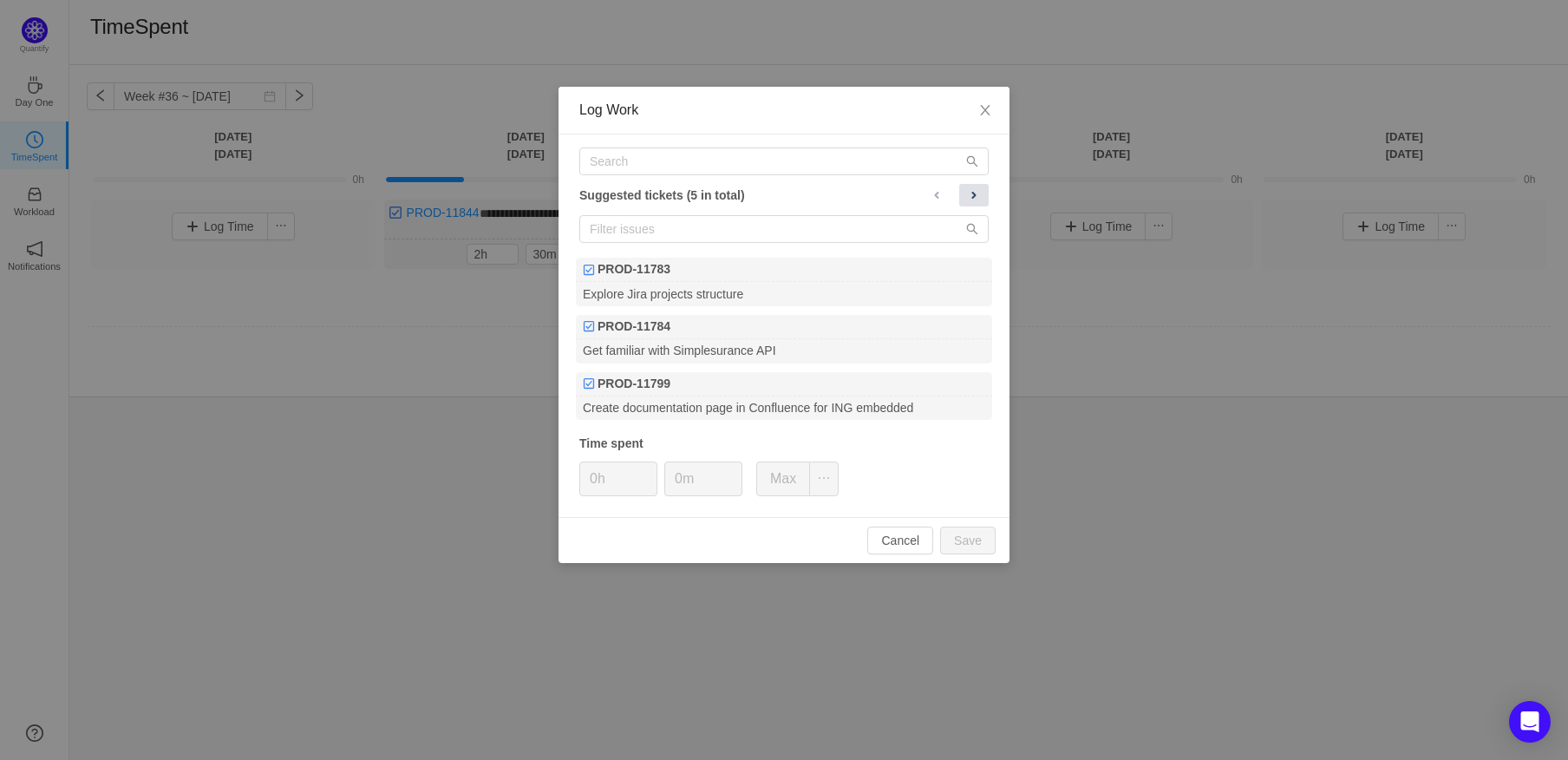
click at [977, 192] on span at bounding box center [974, 195] width 14 height 14
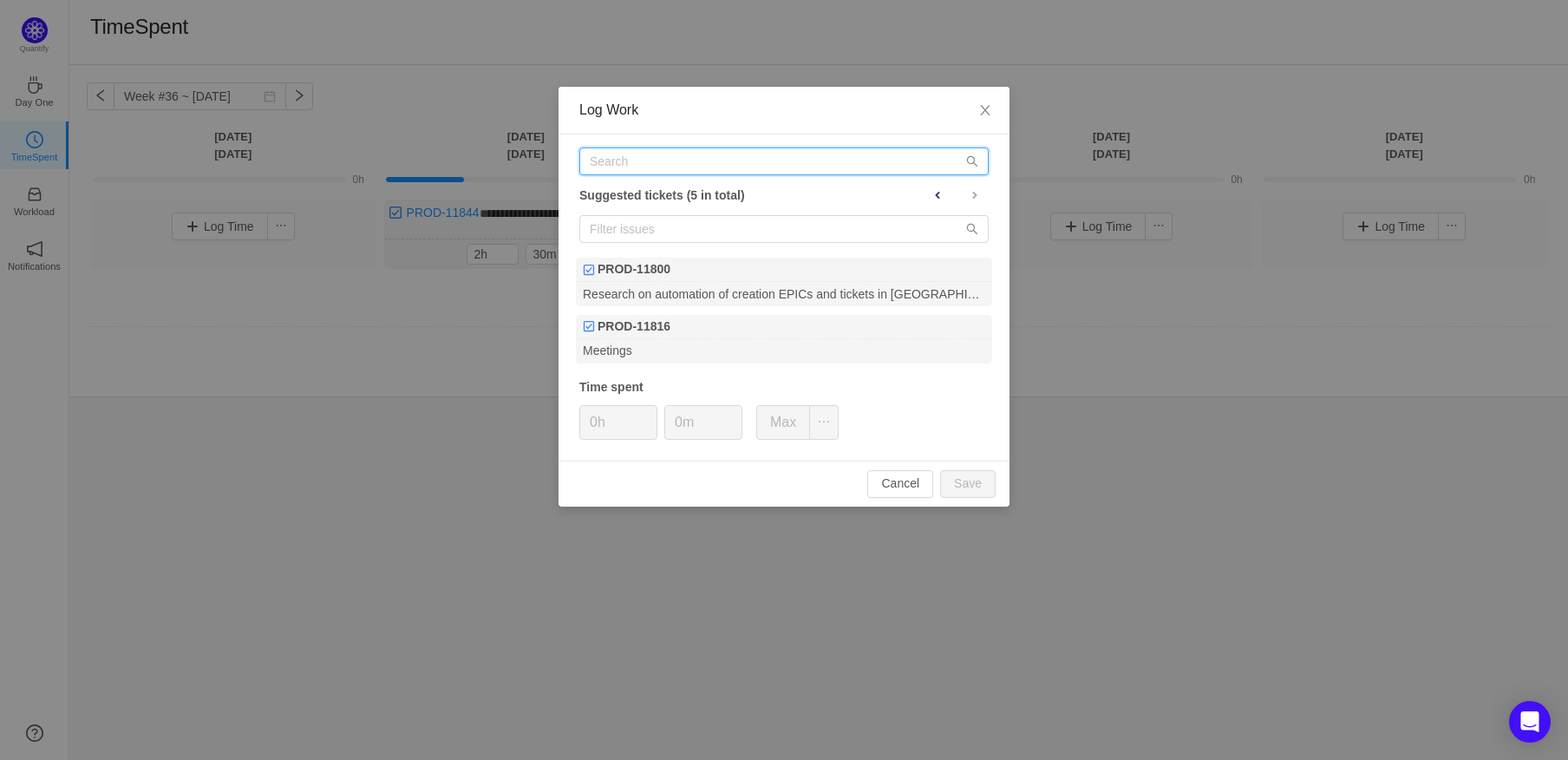
click at [695, 162] on input "text" at bounding box center [784, 161] width 410 height 28
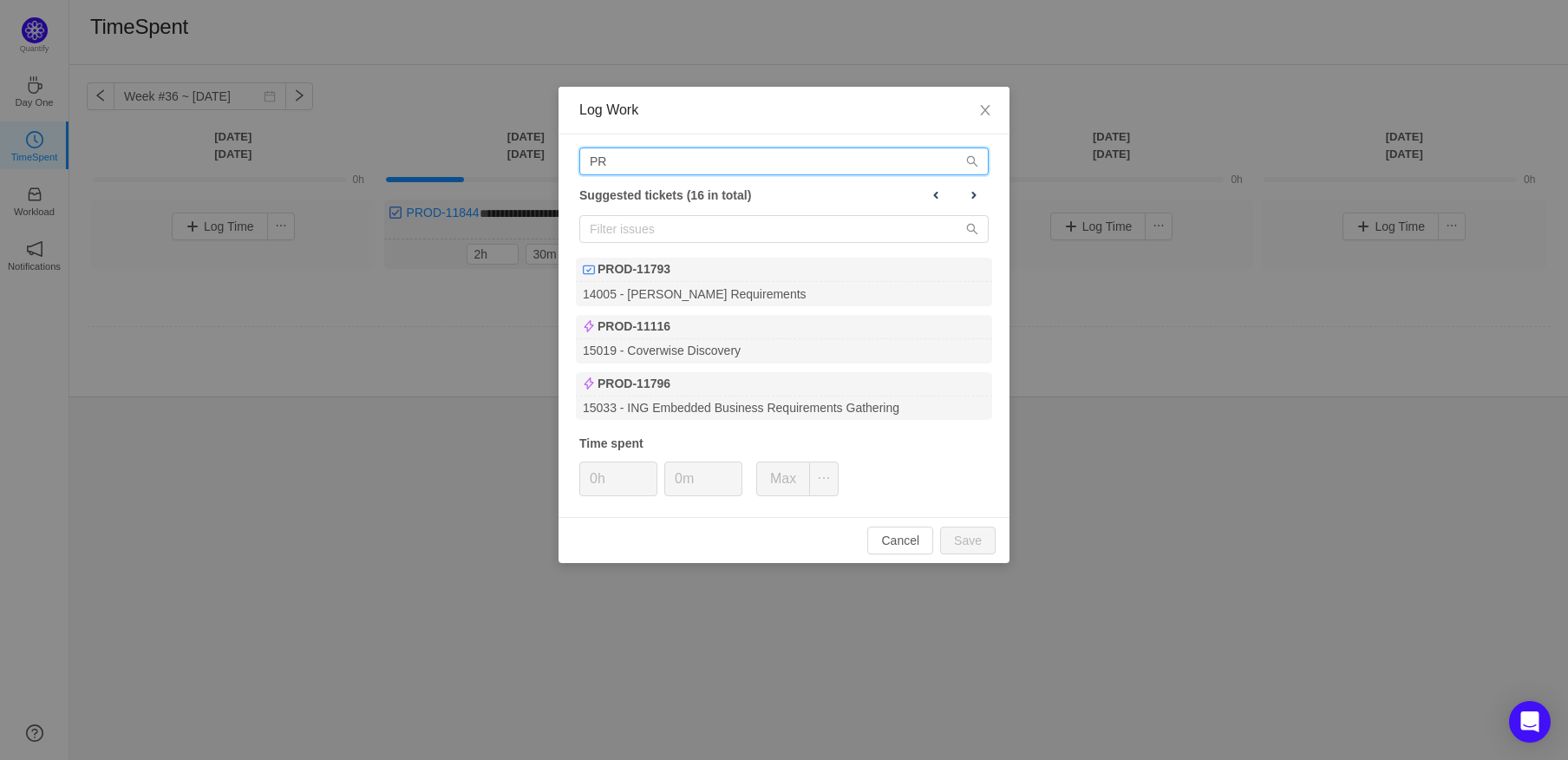
type input "P"
type input "R"
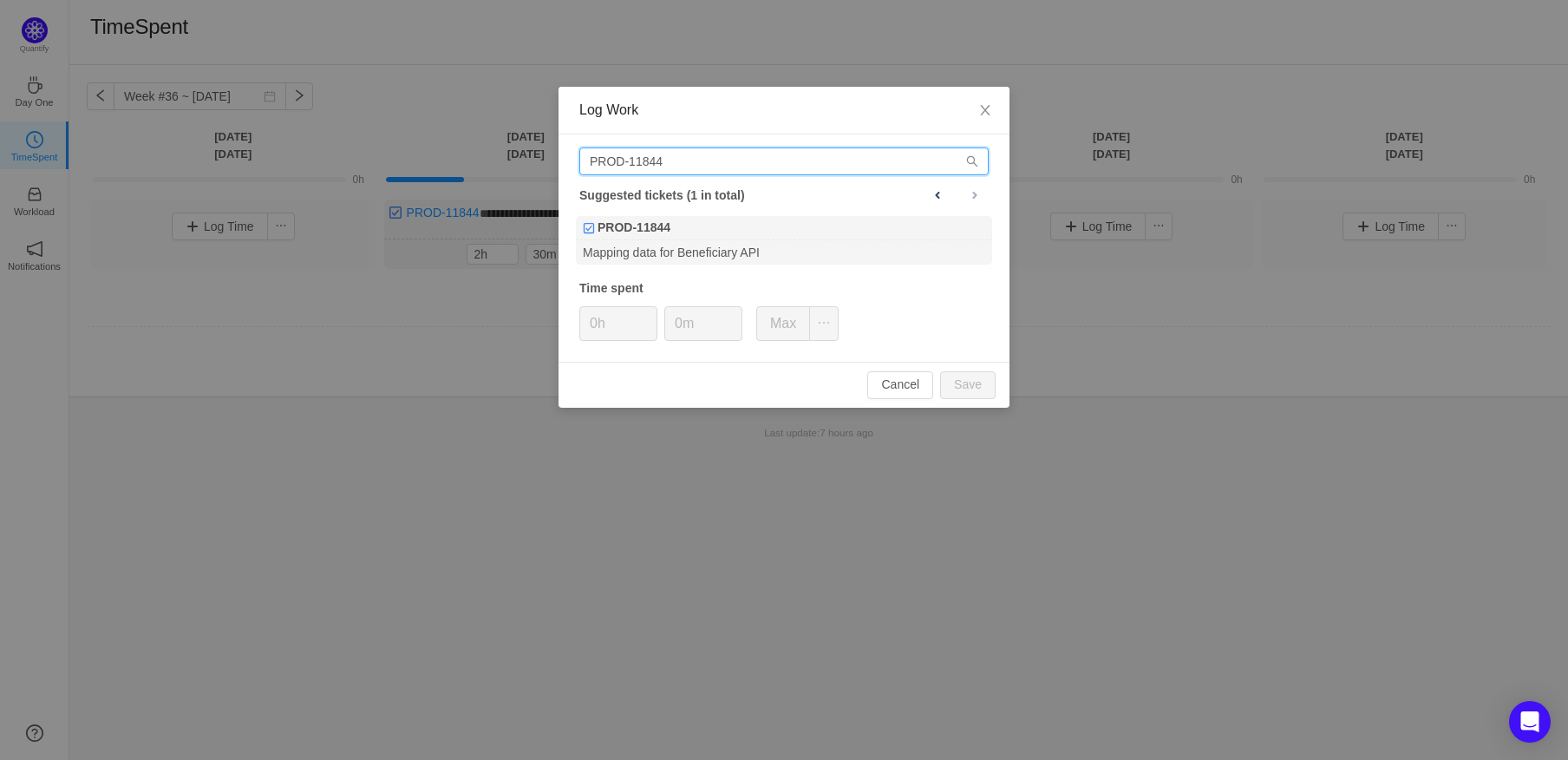
type input "PROD-11844"
click at [698, 274] on div "PROD-11844 Suggested tickets (1 in total) PROD-11844 Mapping data for Beneficia…" at bounding box center [784, 247] width 451 height 228
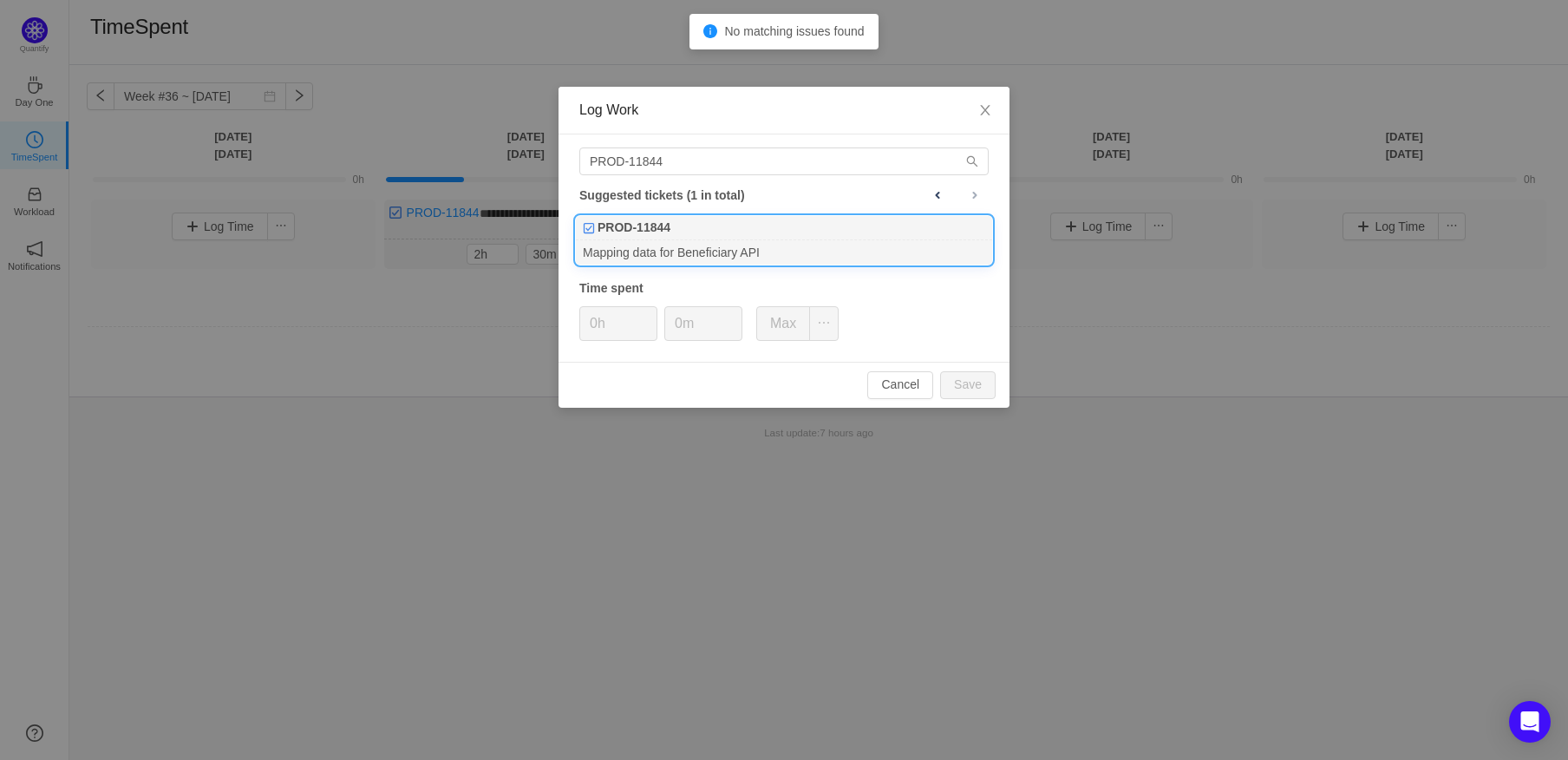
click at [705, 260] on div "Mapping data for Beneficiary API" at bounding box center [784, 251] width 416 height 23
click at [995, 103] on span "Close" at bounding box center [986, 112] width 49 height 49
